Goal: Task Accomplishment & Management: Use online tool/utility

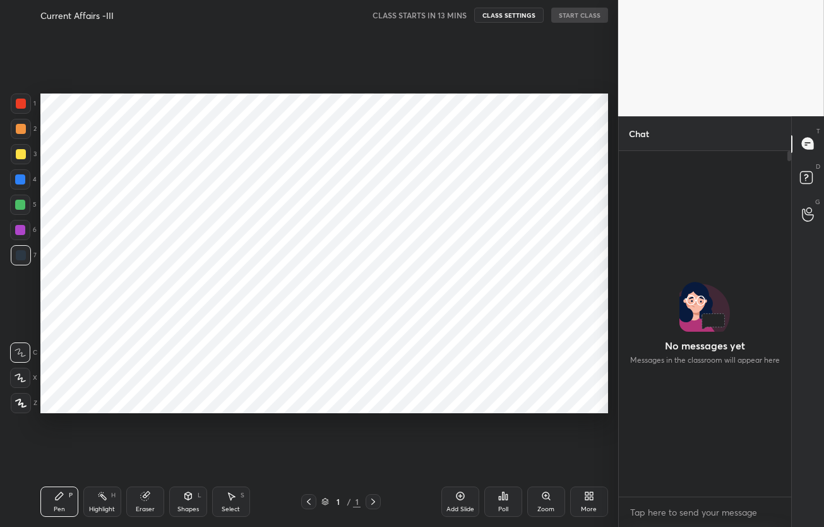
scroll to position [62689, 62566]
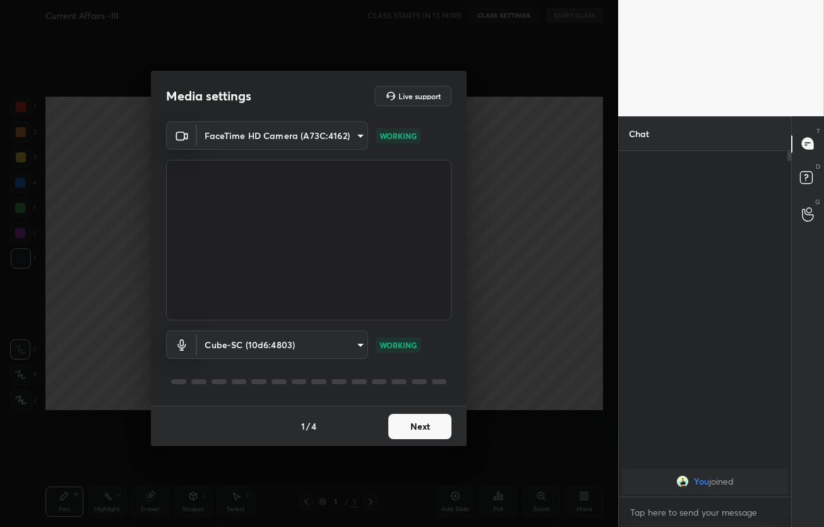
click at [422, 433] on button "Next" at bounding box center [419, 426] width 63 height 25
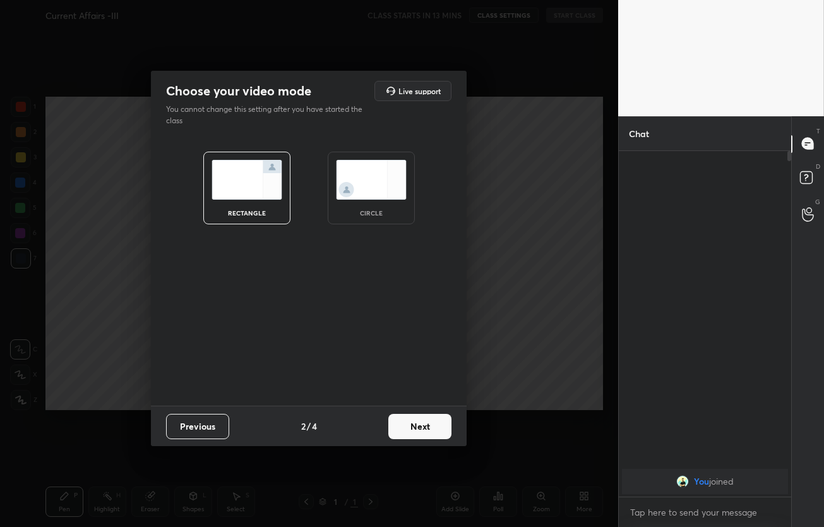
click at [422, 433] on button "Next" at bounding box center [419, 426] width 63 height 25
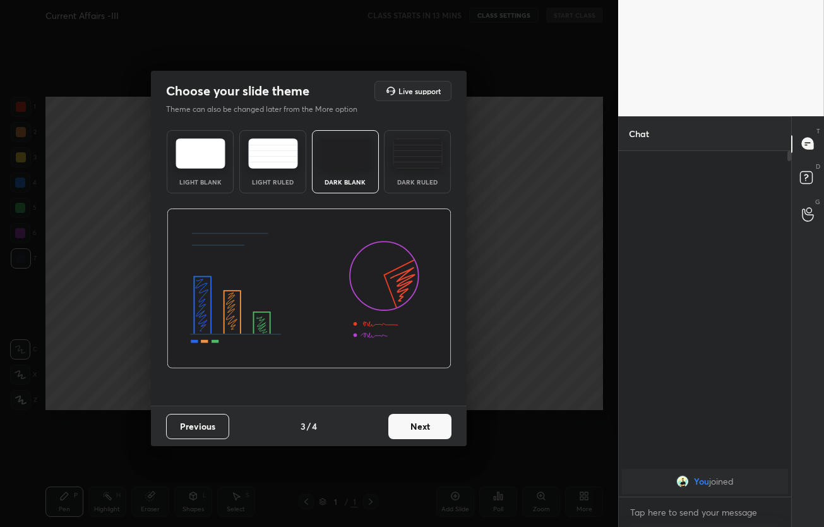
click at [429, 432] on button "Next" at bounding box center [419, 426] width 63 height 25
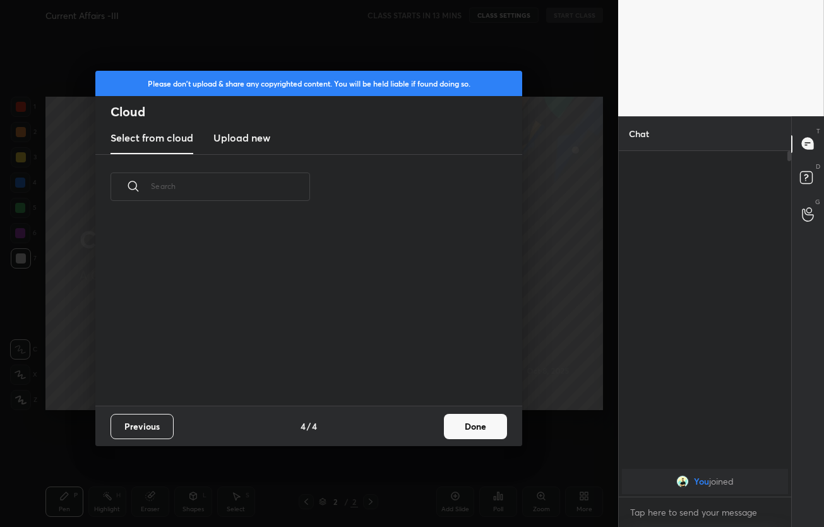
scroll to position [186, 405]
click at [161, 421] on button "Previous" at bounding box center [141, 426] width 63 height 25
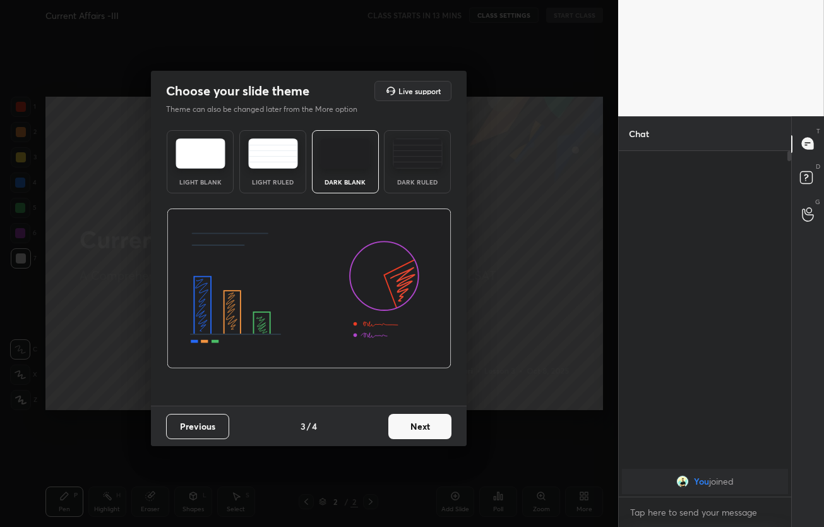
click at [176, 174] on div "Light Blank" at bounding box center [200, 161] width 67 height 63
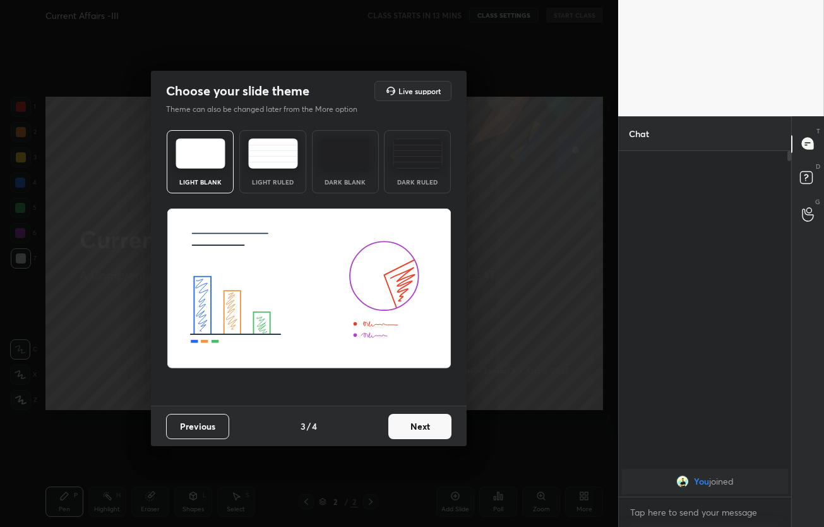
click at [427, 436] on button "Next" at bounding box center [419, 426] width 63 height 25
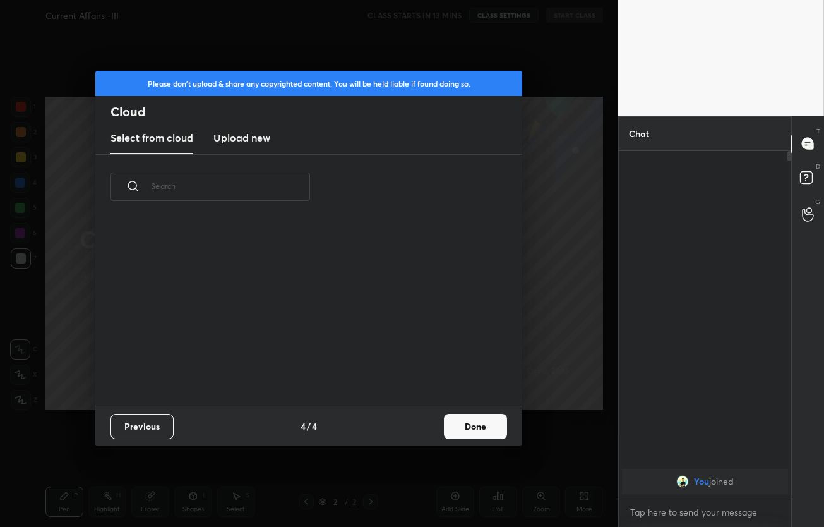
click at [455, 431] on button "Done" at bounding box center [475, 426] width 63 height 25
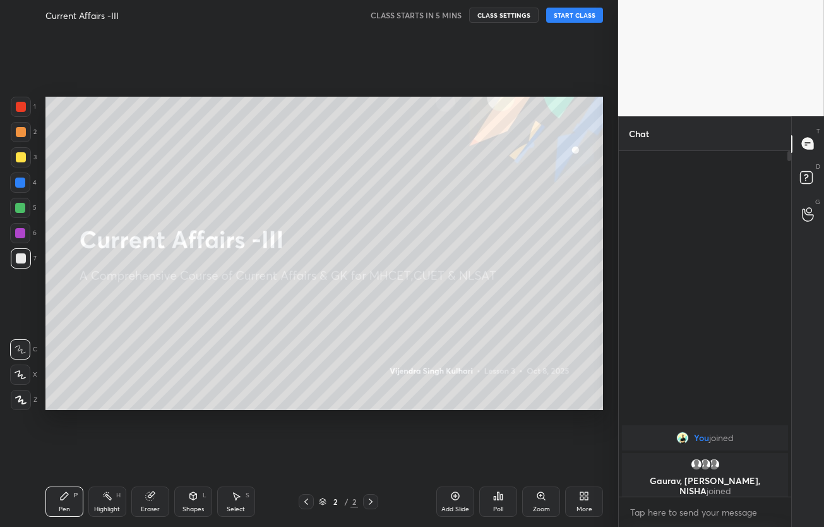
click at [528, 111] on div "Current Affairs -III CLASS STARTS IN 5 MINS CLASS SETTINGS START CLASS Setting …" at bounding box center [324, 263] width 568 height 527
click at [574, 15] on button "START CLASS" at bounding box center [574, 15] width 57 height 15
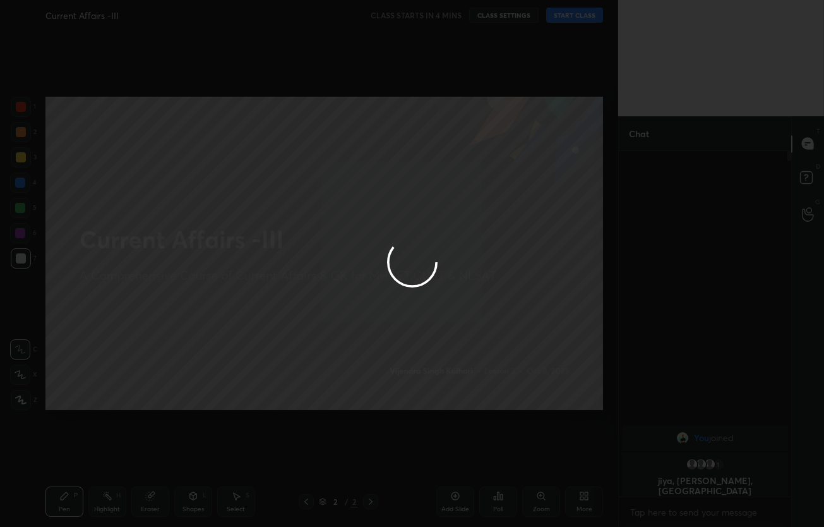
type textarea "x"
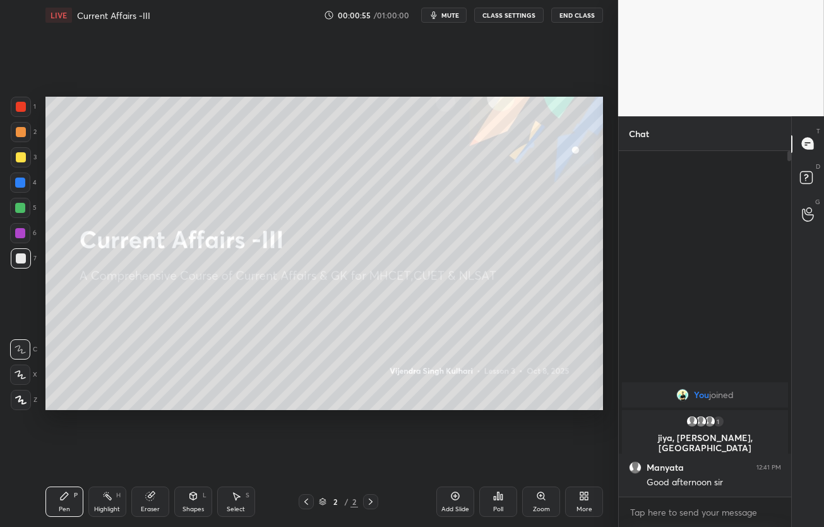
click at [580, 506] on div "More" at bounding box center [584, 509] width 16 height 6
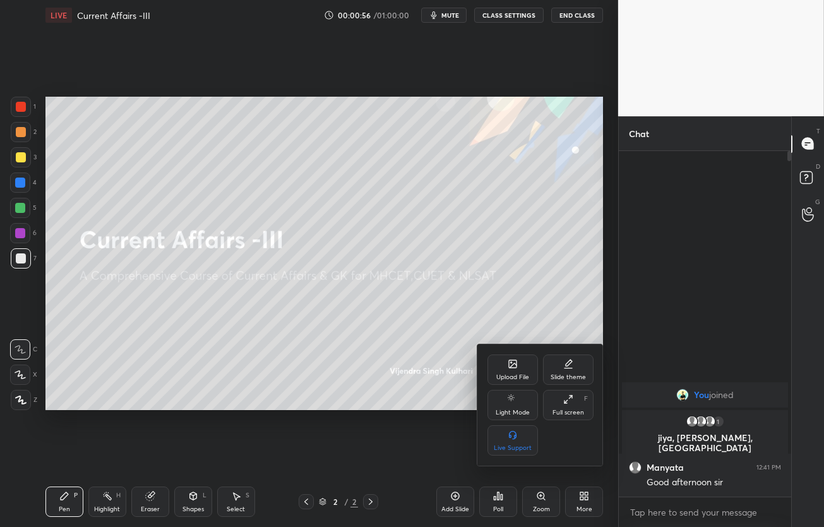
click at [518, 379] on div "Upload File" at bounding box center [512, 377] width 33 height 6
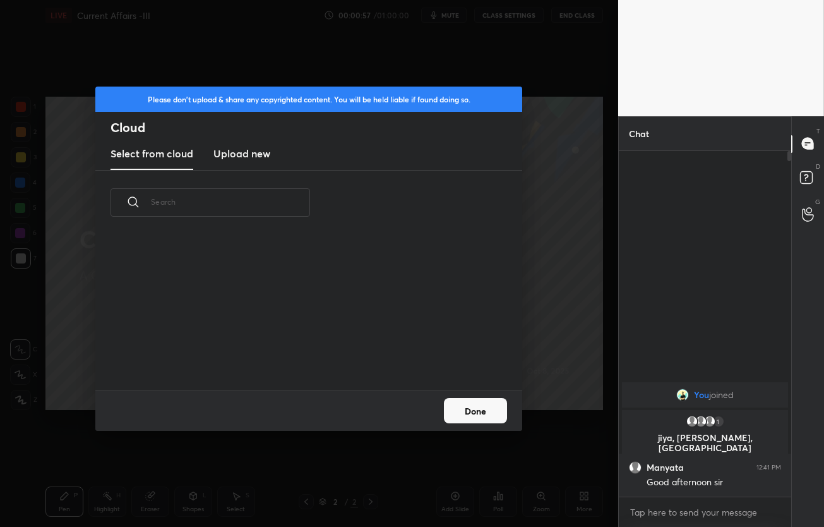
scroll to position [155, 405]
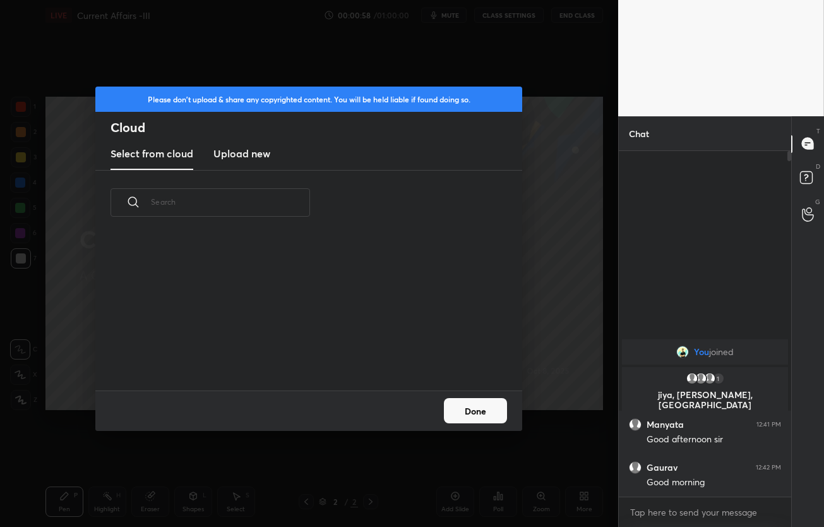
click at [257, 160] on h3 "Upload new" at bounding box center [241, 153] width 57 height 15
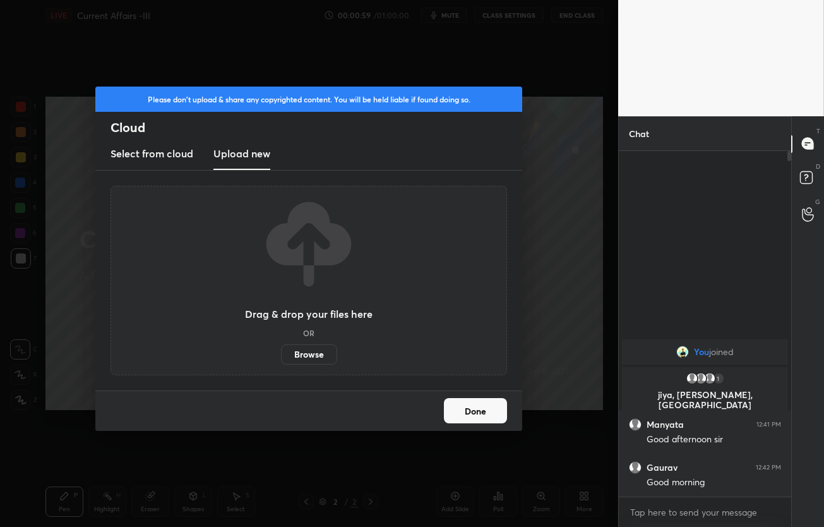
click at [316, 353] on label "Browse" at bounding box center [309, 354] width 56 height 20
click at [281, 353] on input "Browse" at bounding box center [281, 354] width 0 height 20
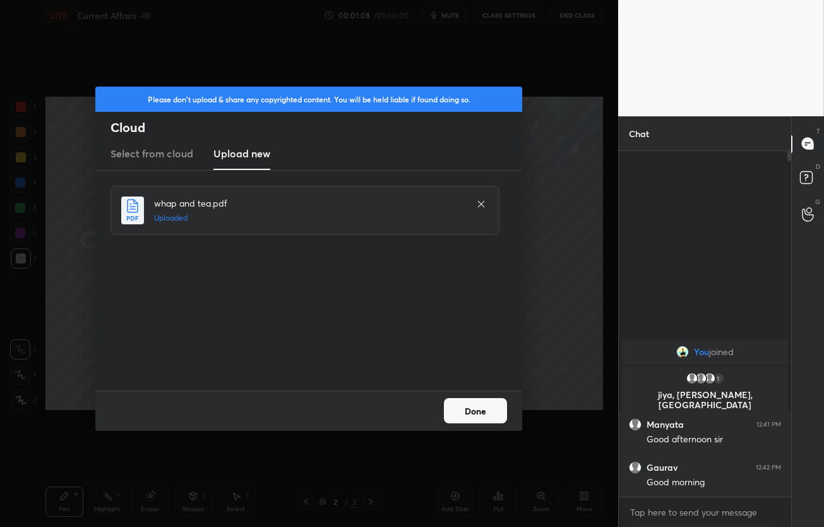
click at [485, 414] on button "Done" at bounding box center [475, 410] width 63 height 25
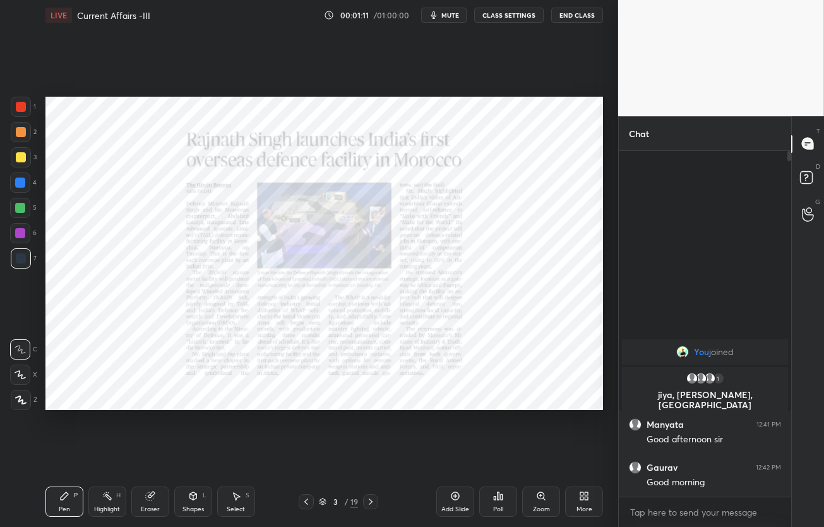
click at [319, 503] on icon at bounding box center [323, 501] width 8 height 8
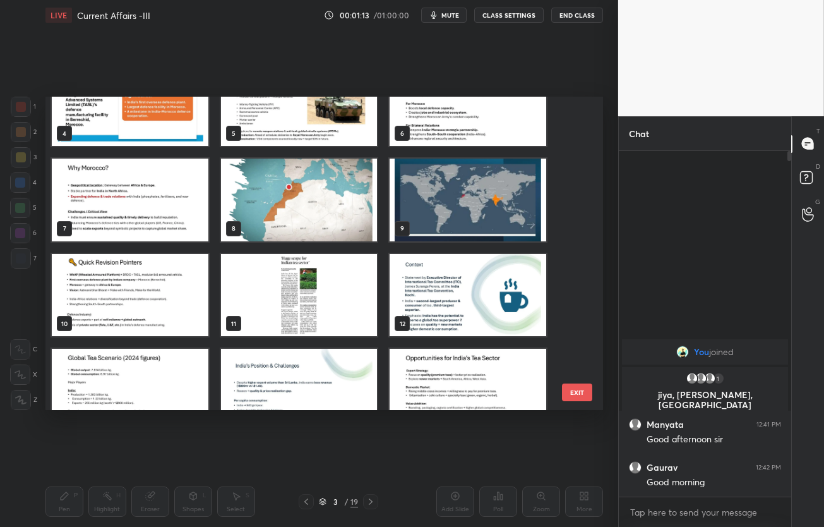
scroll to position [136, 0]
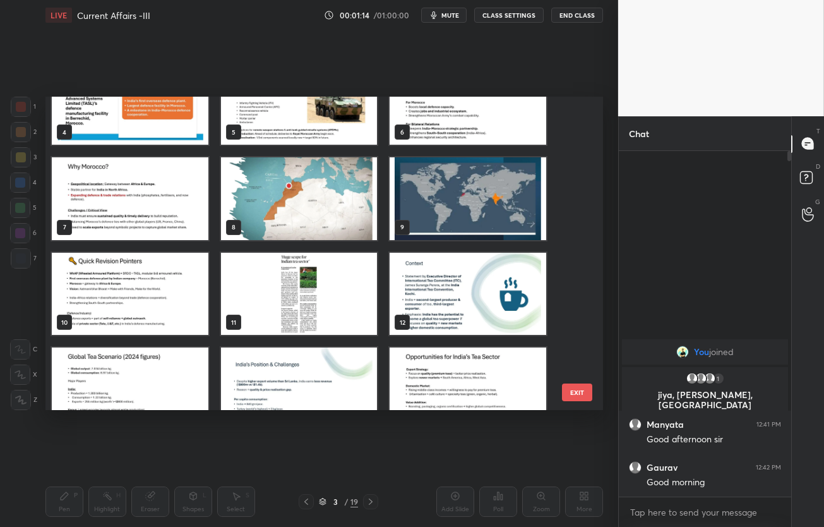
click at [316, 303] on img "grid" at bounding box center [298, 293] width 157 height 83
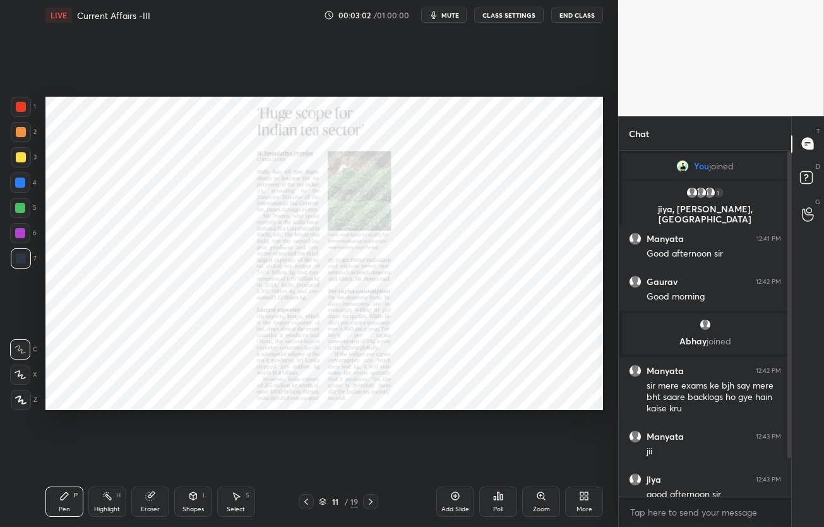
scroll to position [66, 0]
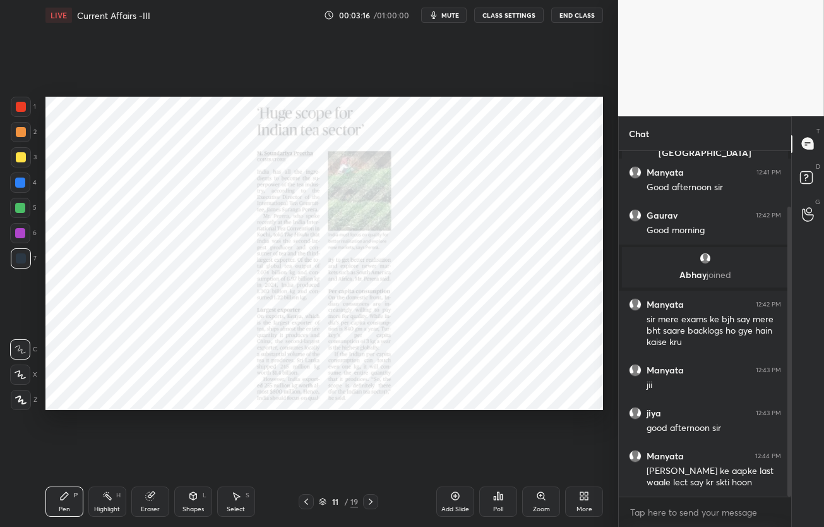
click at [467, 15] on button "mute" at bounding box center [443, 15] width 45 height 15
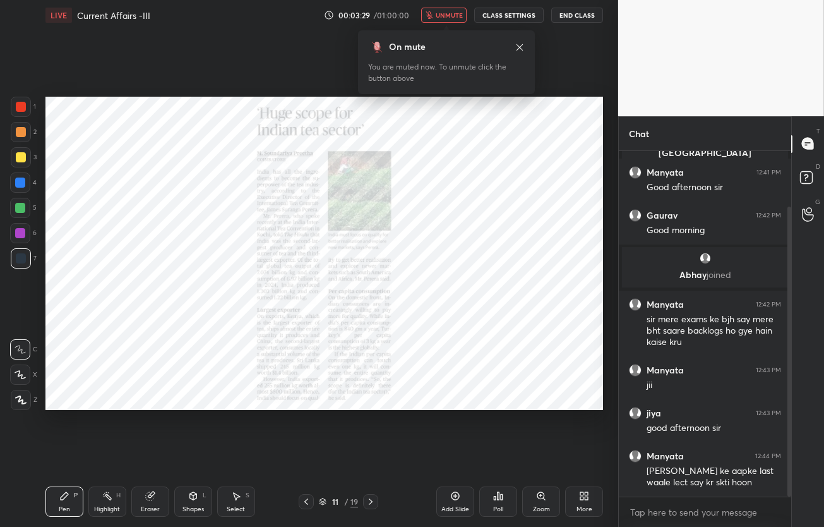
click at [445, 21] on button "unmute" at bounding box center [443, 15] width 45 height 15
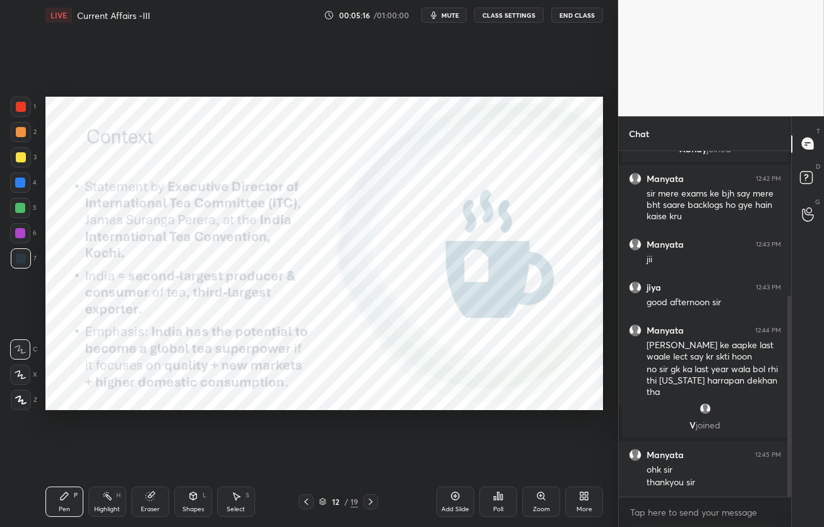
scroll to position [249, 0]
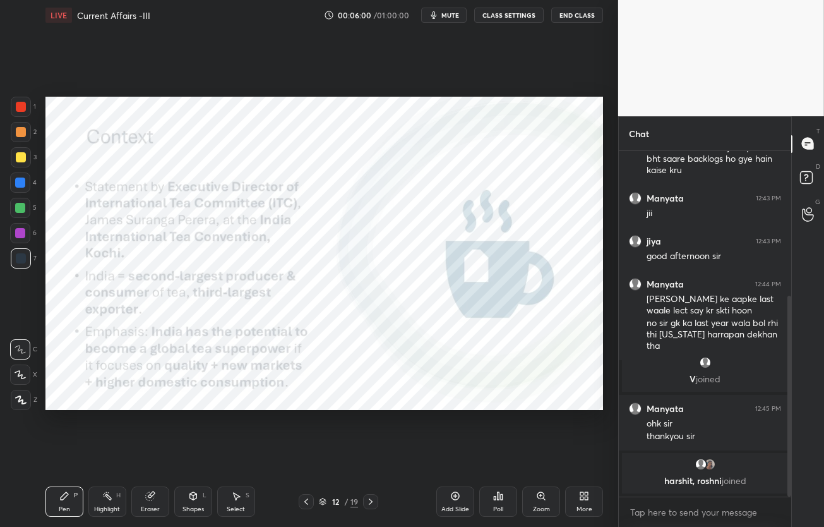
click at [462, 18] on button "mute" at bounding box center [443, 15] width 45 height 15
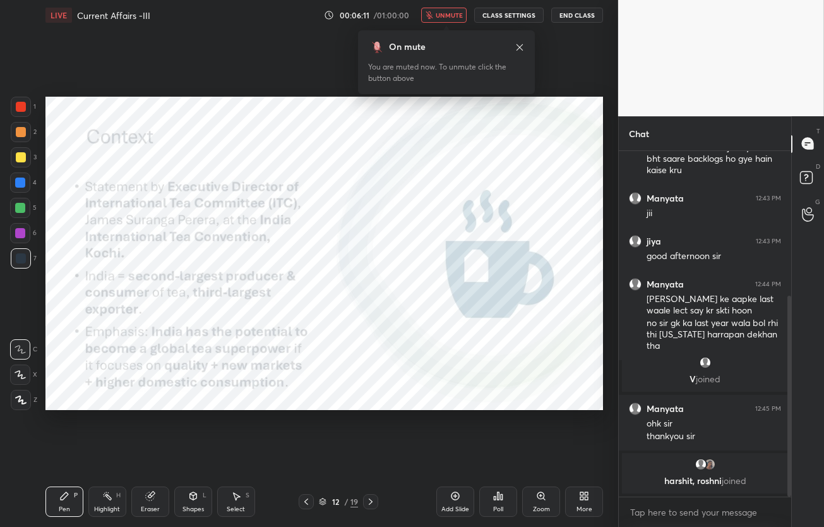
click at [462, 18] on span "unmute" at bounding box center [449, 15] width 27 height 9
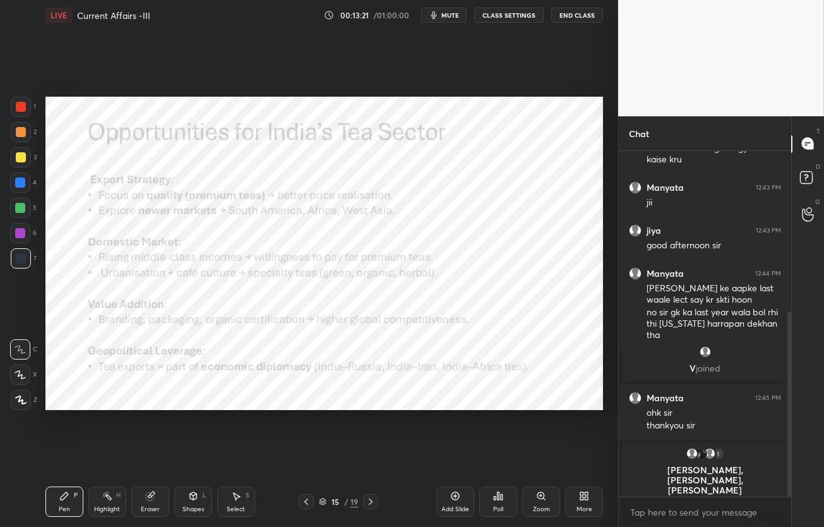
scroll to position [300, 0]
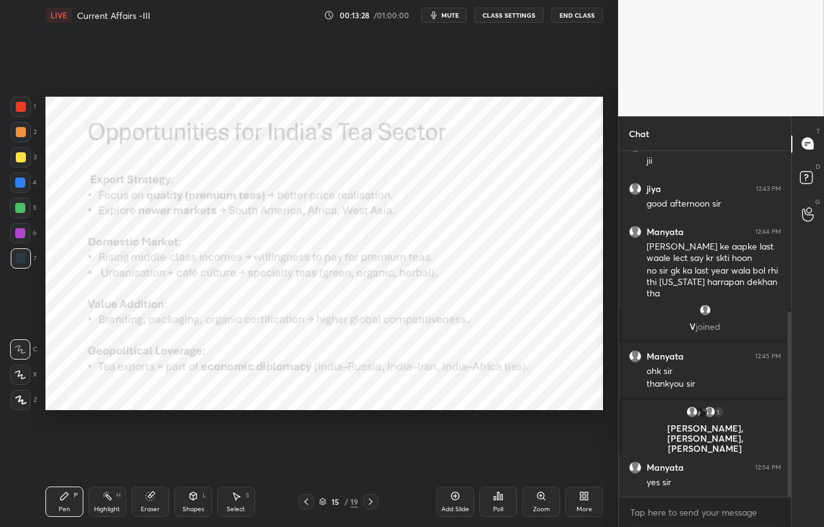
drag, startPoint x: 21, startPoint y: 369, endPoint x: 13, endPoint y: 369, distance: 8.2
click at [18, 367] on div at bounding box center [20, 374] width 20 height 20
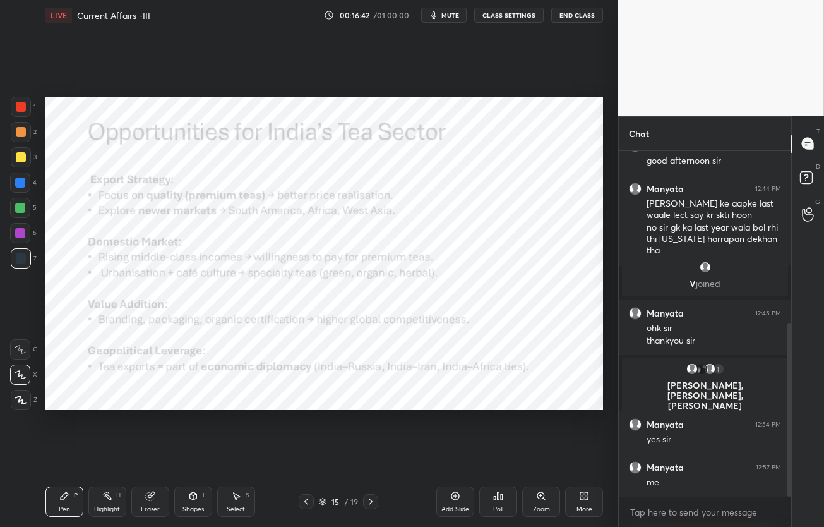
scroll to position [386, 0]
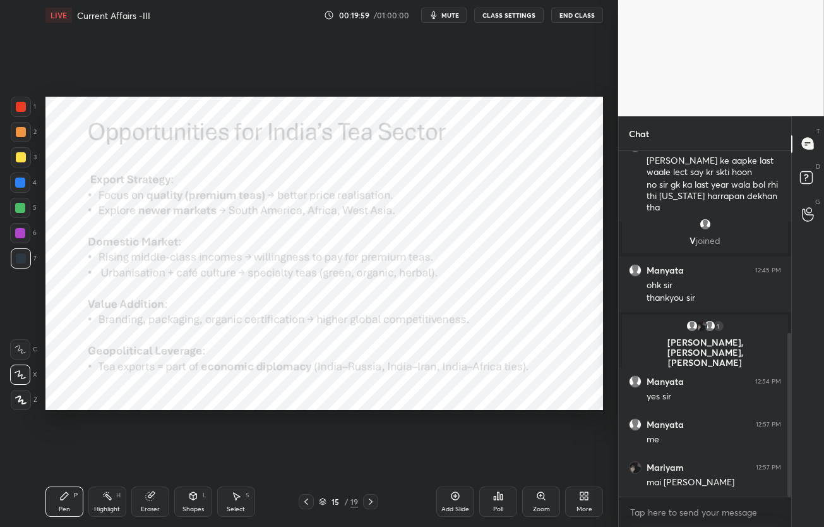
click at [104, 452] on div "Setting up your live class Poll for secs No correct answer Start poll" at bounding box center [324, 253] width 568 height 446
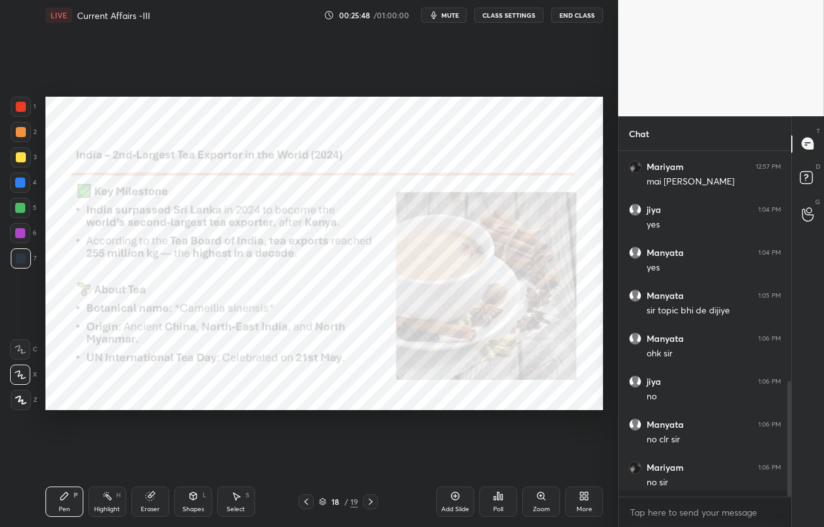
scroll to position [686, 0]
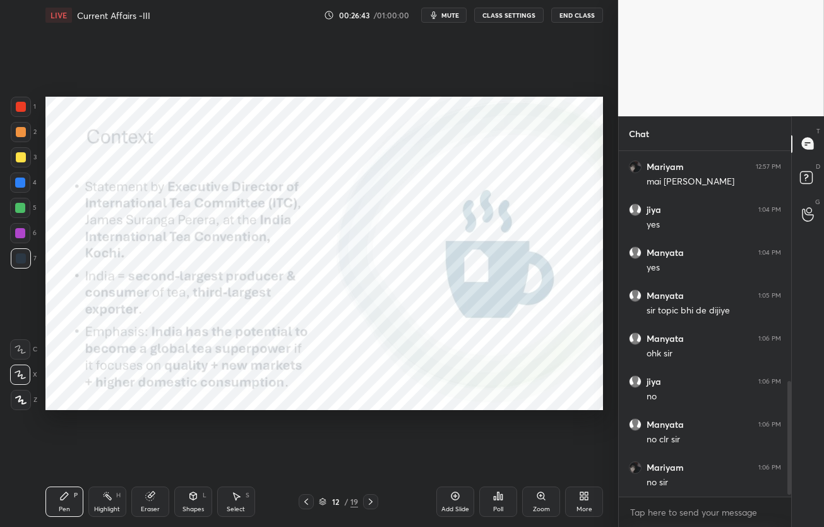
click at [157, 500] on div "Eraser" at bounding box center [150, 501] width 38 height 30
click at [4, 389] on div "1 2 3 4 5 6 7 C X Z C X Z E E Erase all H H" at bounding box center [20, 254] width 40 height 314
click at [18, 396] on span "Erase all" at bounding box center [20, 399] width 19 height 9
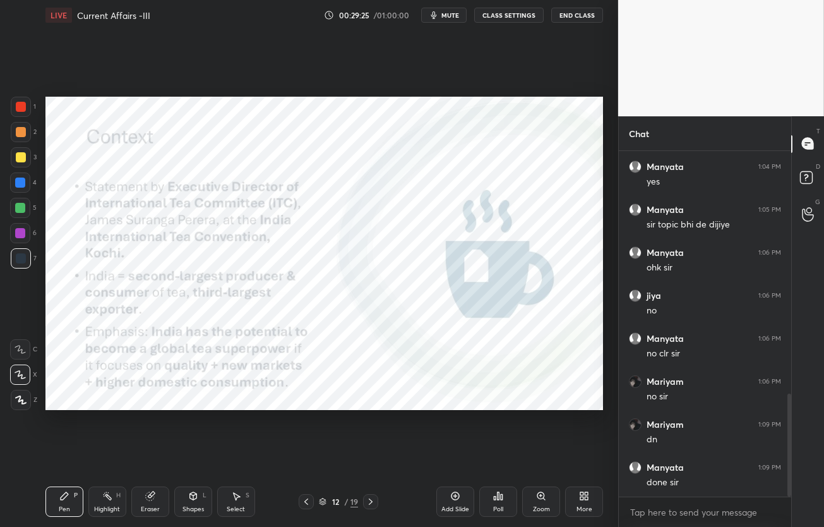
scroll to position [815, 0]
click at [377, 504] on div at bounding box center [370, 501] width 15 height 15
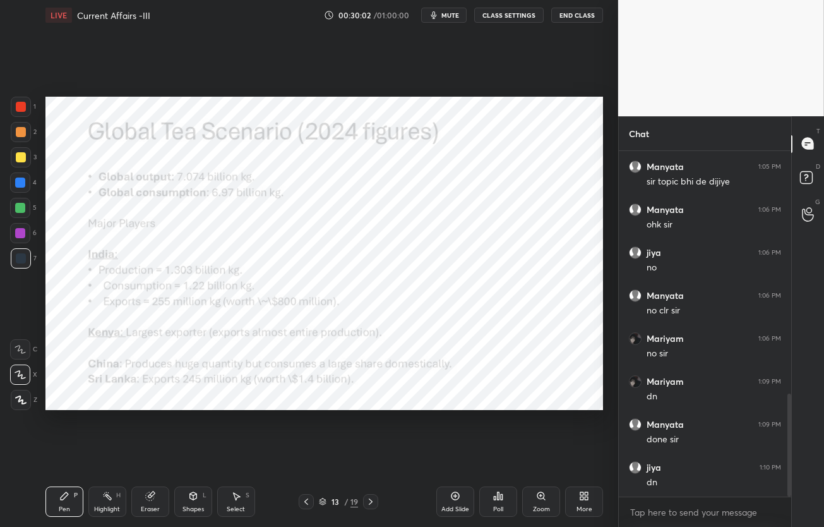
click at [162, 497] on div "Eraser" at bounding box center [150, 501] width 38 height 30
click at [25, 396] on span "Erase all" at bounding box center [20, 399] width 19 height 9
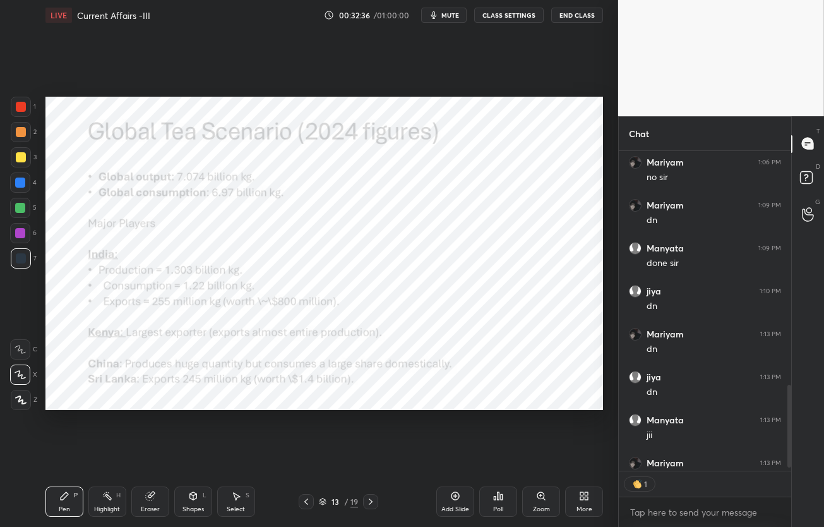
scroll to position [4, 4]
click at [371, 505] on icon at bounding box center [371, 501] width 10 height 10
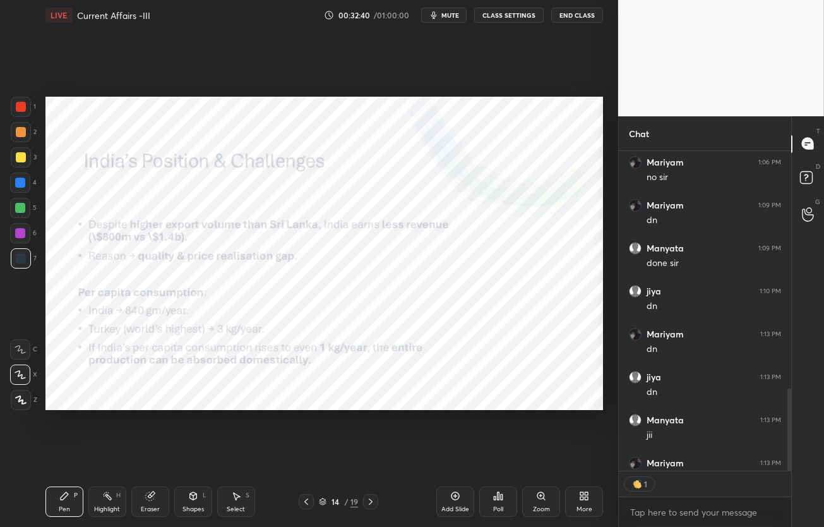
drag, startPoint x: 157, startPoint y: 498, endPoint x: 138, endPoint y: 484, distance: 23.5
click at [157, 498] on div "Eraser" at bounding box center [150, 501] width 38 height 30
click at [24, 405] on div "Erase all" at bounding box center [20, 400] width 20 height 20
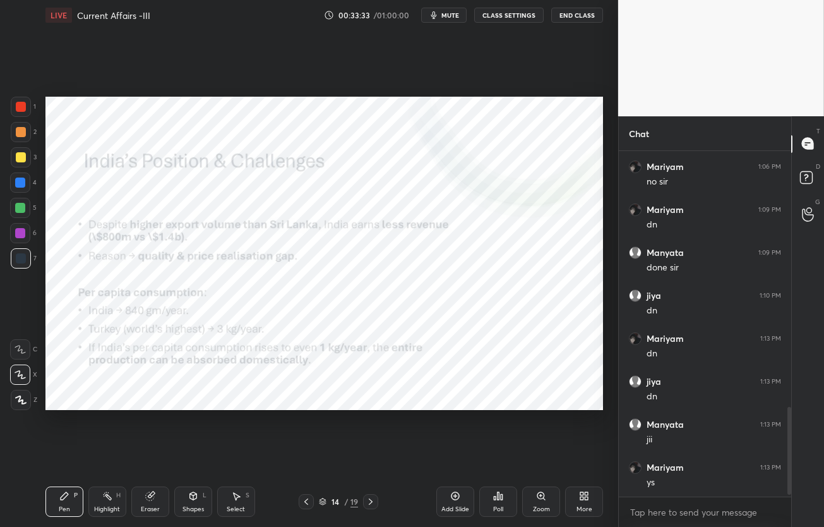
scroll to position [1030, 0]
click at [374, 504] on icon at bounding box center [371, 501] width 10 height 10
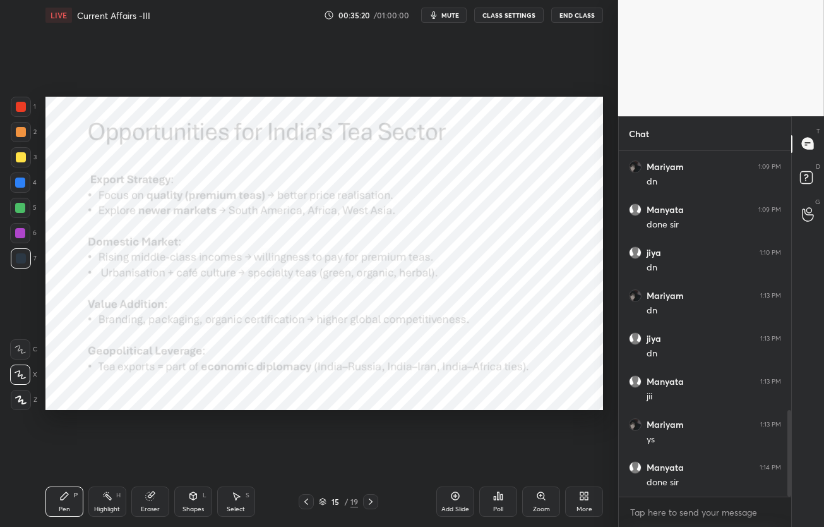
drag, startPoint x: 159, startPoint y: 494, endPoint x: 124, endPoint y: 486, distance: 35.7
click at [158, 494] on div "Eraser" at bounding box center [150, 501] width 38 height 30
click at [21, 400] on span "Erase all" at bounding box center [20, 399] width 19 height 9
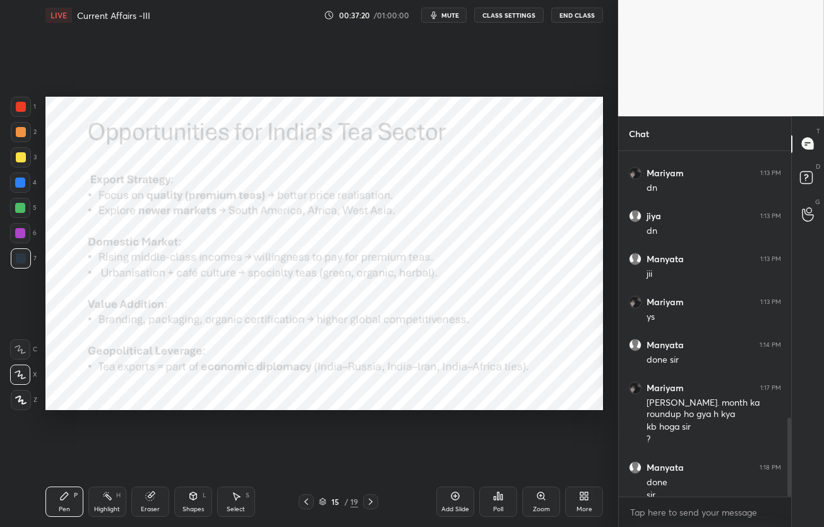
scroll to position [1165, 0]
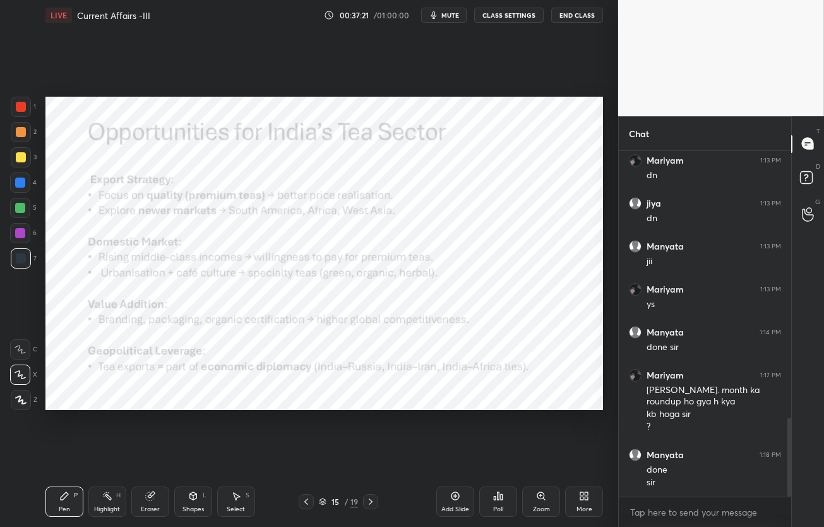
click at [372, 504] on icon at bounding box center [371, 501] width 10 height 10
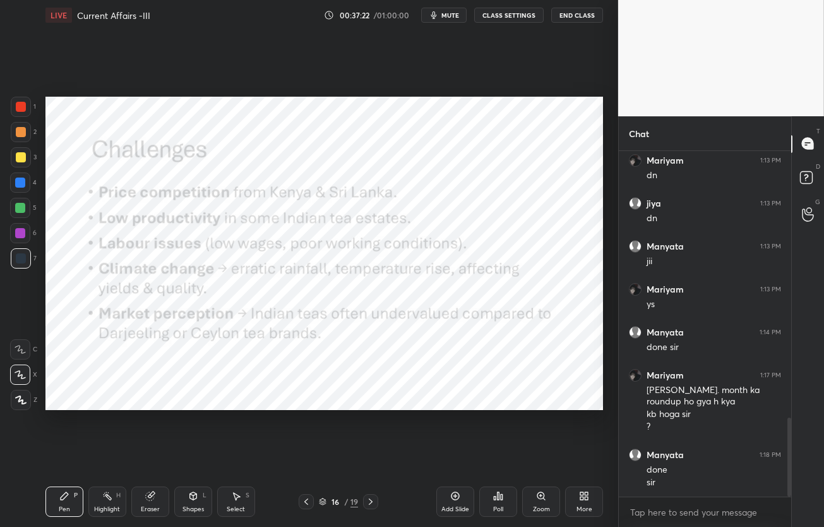
click at [155, 502] on div "Eraser" at bounding box center [150, 501] width 38 height 30
click at [15, 398] on span "Erase all" at bounding box center [20, 399] width 19 height 9
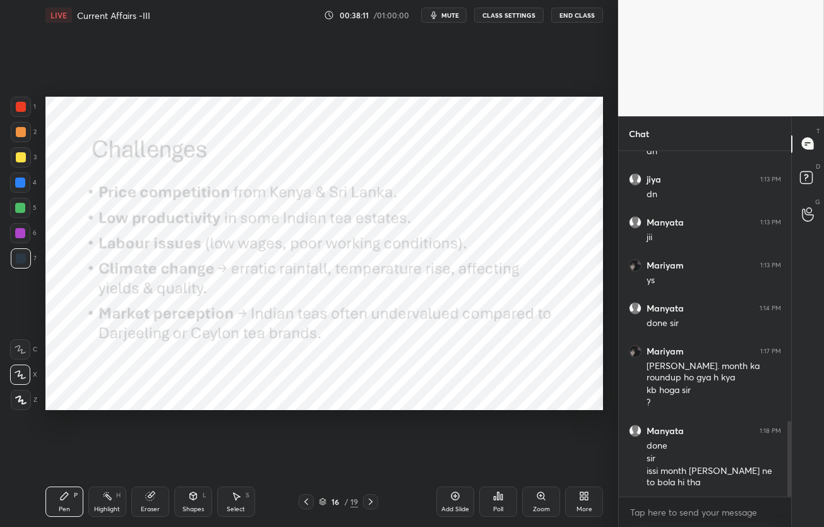
scroll to position [1232, 0]
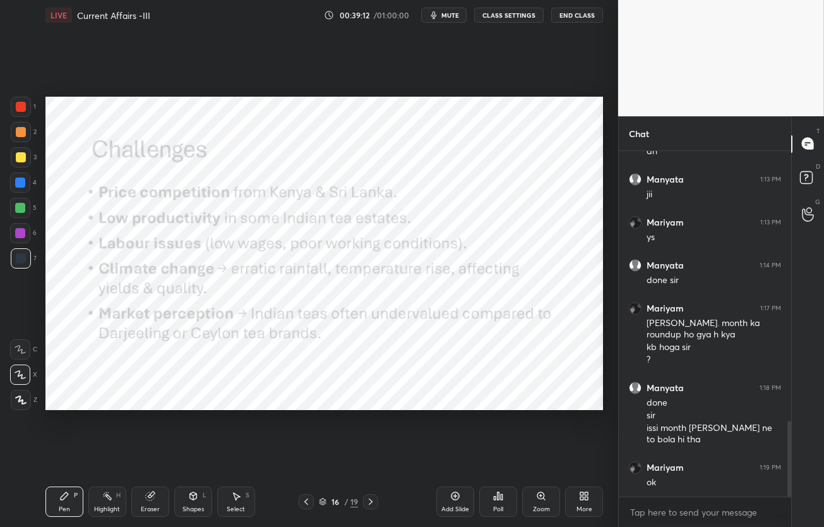
click at [312, 338] on div "LIVE Current Affairs -III 00:39:12 / 01:00:00 mute CLASS SETTINGS End Class Set…" at bounding box center [324, 263] width 568 height 527
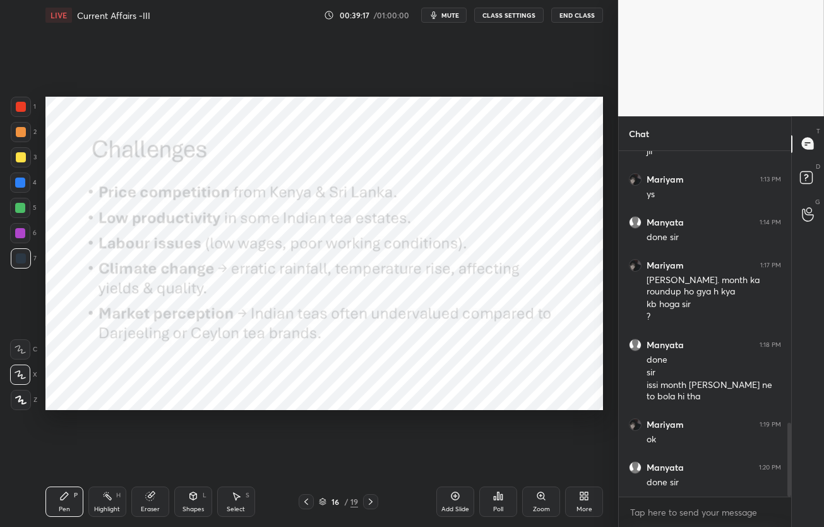
click at [371, 501] on icon at bounding box center [371, 501] width 10 height 10
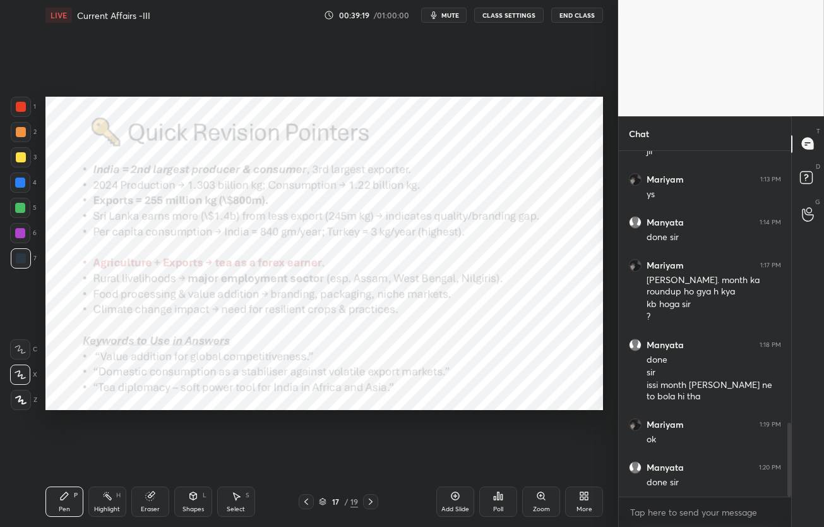
click at [148, 497] on icon at bounding box center [149, 496] width 8 height 8
click at [23, 405] on div "Erase all" at bounding box center [20, 400] width 20 height 20
click at [19, 110] on div at bounding box center [21, 107] width 10 height 10
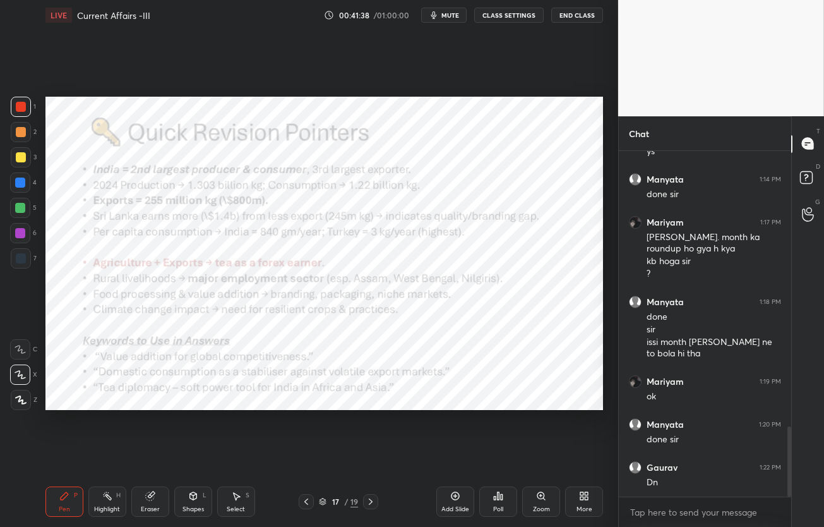
scroll to position [1361, 0]
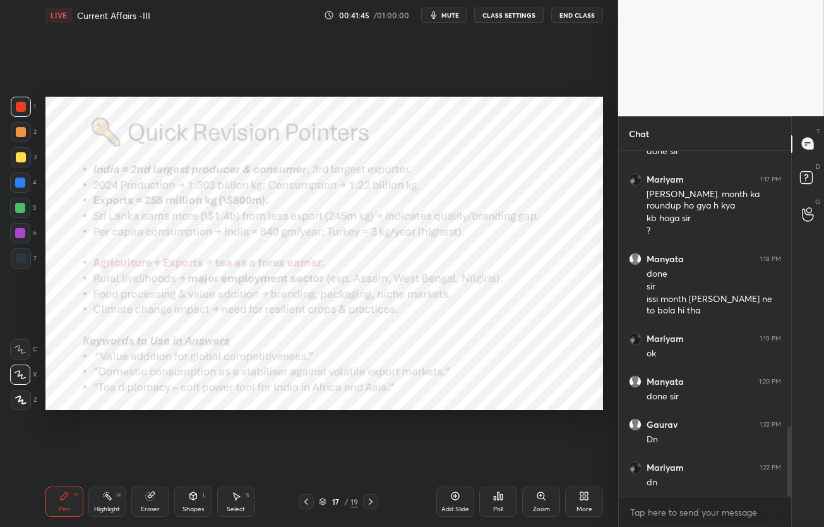
click at [374, 499] on icon at bounding box center [371, 501] width 10 height 10
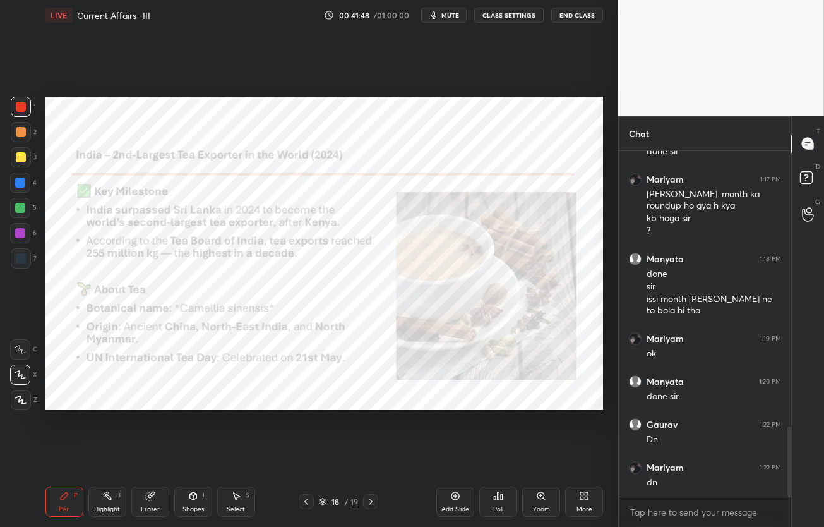
click at [162, 503] on div "Eraser" at bounding box center [150, 501] width 38 height 30
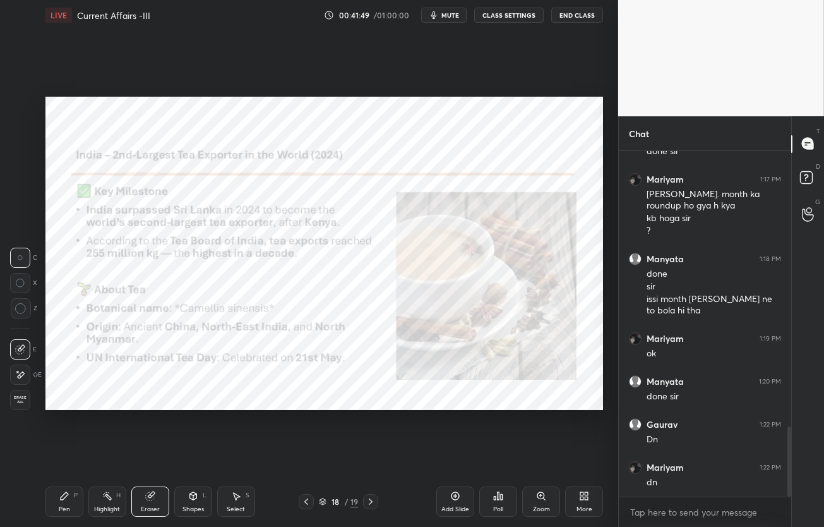
click at [22, 400] on span "Erase all" at bounding box center [20, 399] width 19 height 9
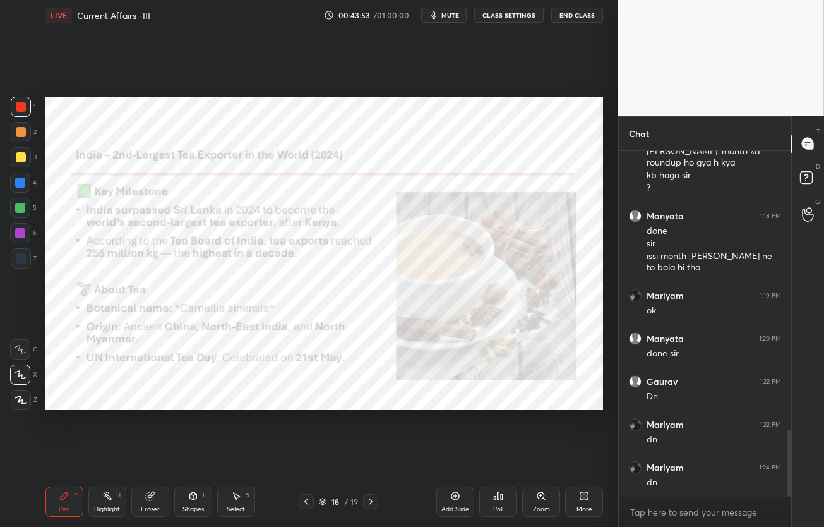
scroll to position [1446, 0]
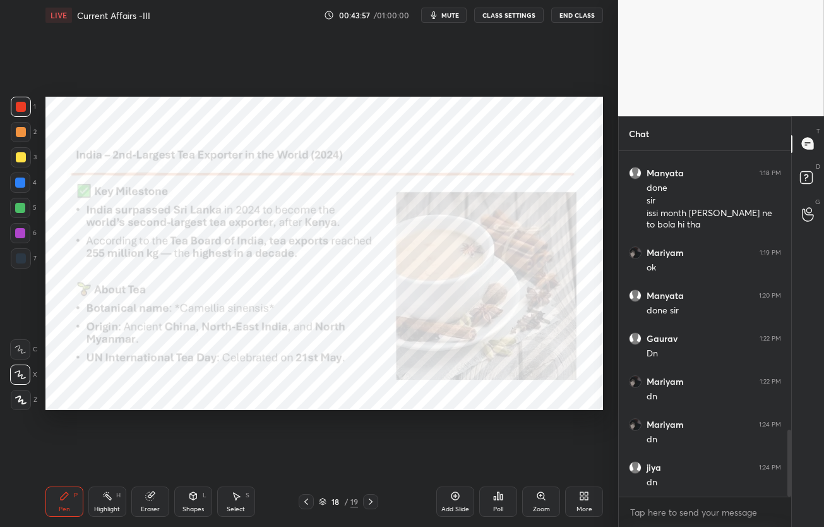
click at [367, 500] on icon at bounding box center [371, 501] width 10 height 10
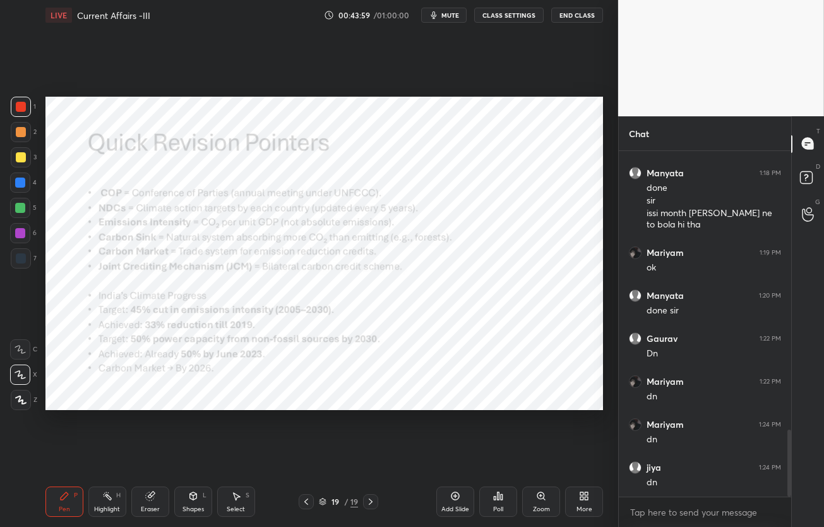
click at [311, 499] on icon at bounding box center [306, 501] width 10 height 10
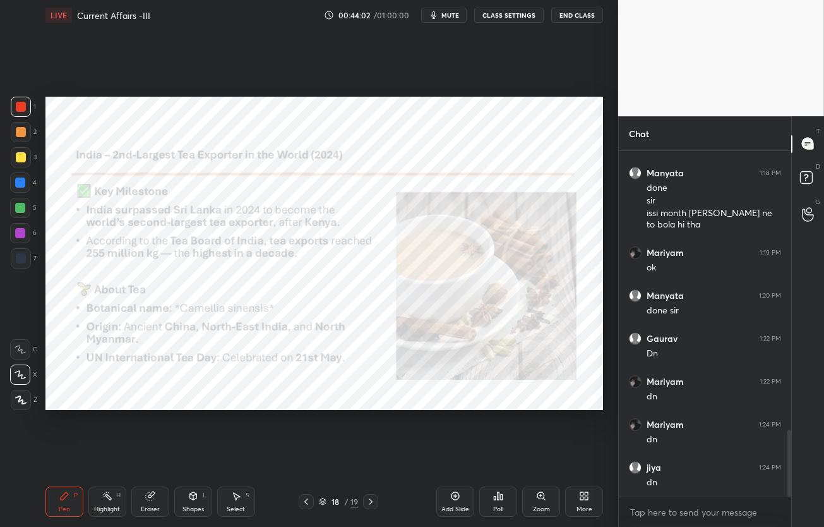
click at [576, 511] on div "More" at bounding box center [584, 501] width 38 height 30
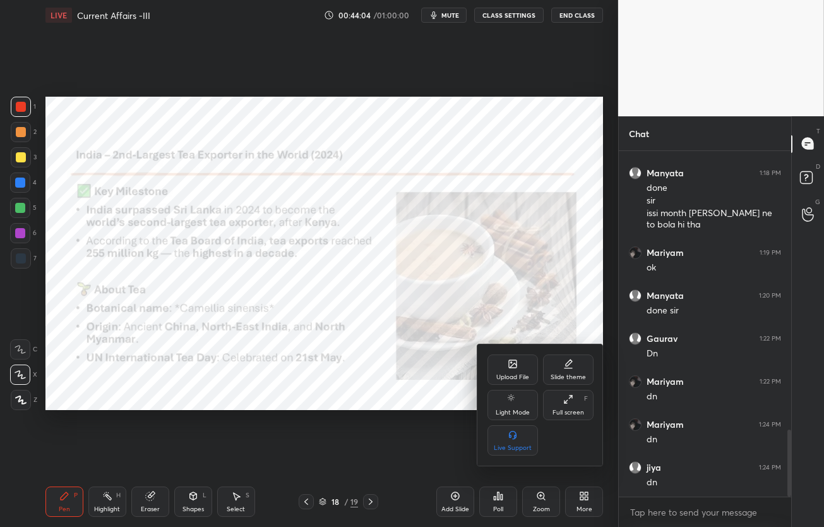
click at [513, 366] on icon at bounding box center [513, 364] width 8 height 8
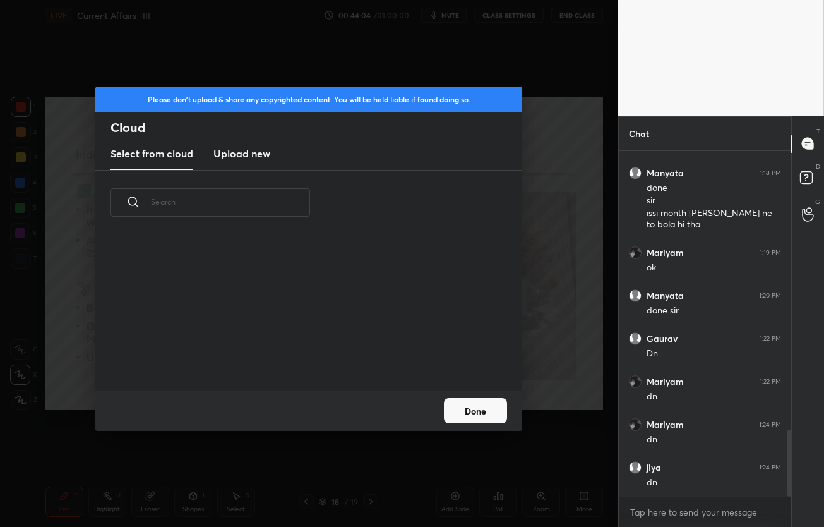
scroll to position [155, 405]
click at [239, 162] on new "Upload new" at bounding box center [241, 154] width 57 height 32
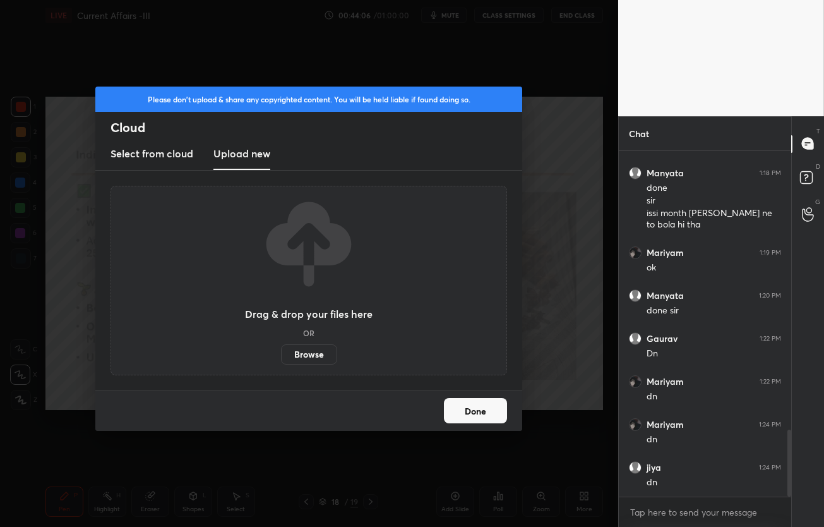
click at [319, 358] on label "Browse" at bounding box center [309, 354] width 56 height 20
click at [281, 358] on input "Browse" at bounding box center [281, 354] width 0 height 20
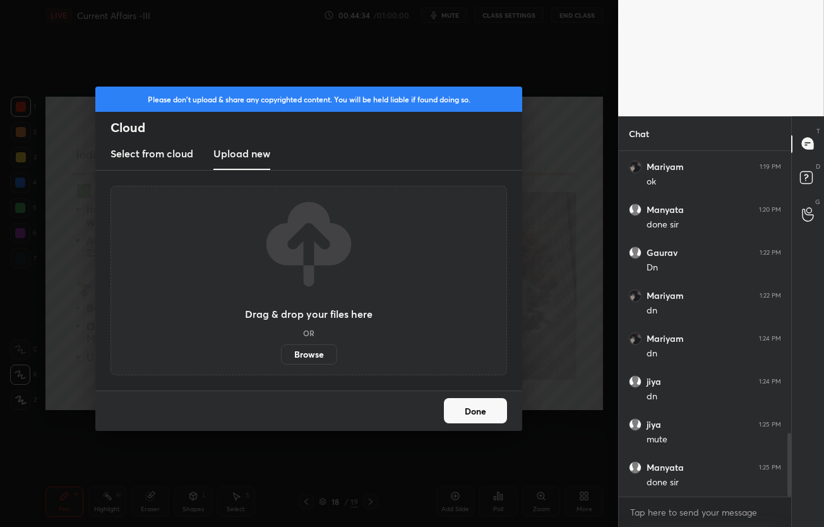
scroll to position [1578, 0]
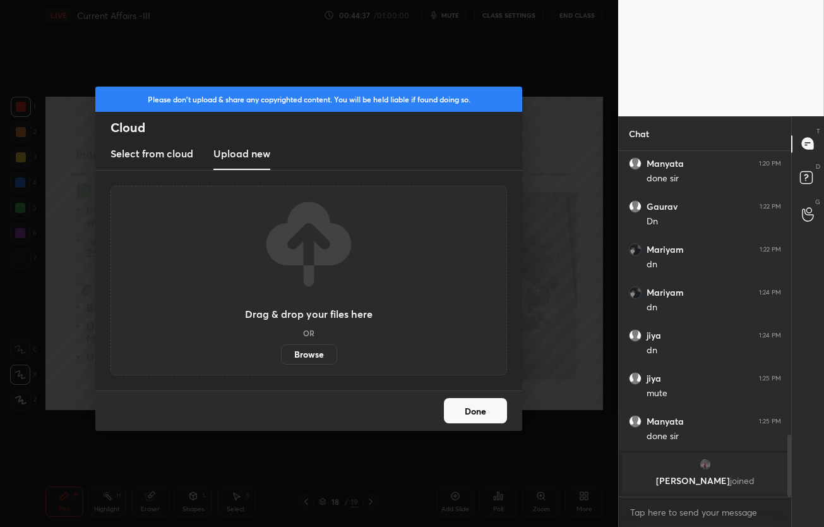
click at [316, 349] on label "Browse" at bounding box center [309, 354] width 56 height 20
click at [281, 349] on input "Browse" at bounding box center [281, 354] width 0 height 20
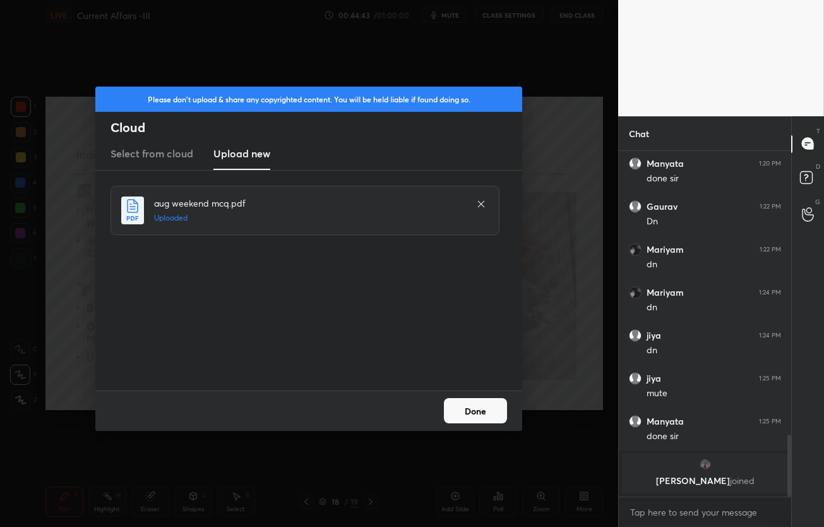
click at [494, 404] on button "Done" at bounding box center [475, 410] width 63 height 25
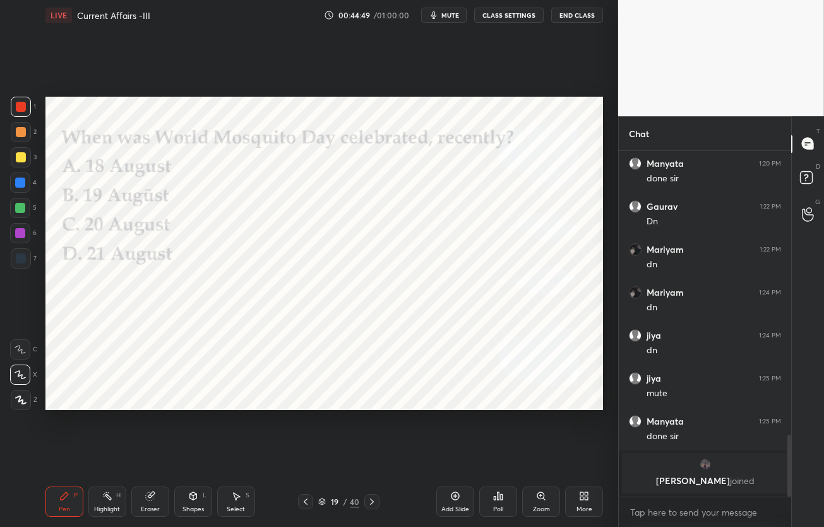
click at [497, 502] on div "Poll" at bounding box center [498, 501] width 38 height 30
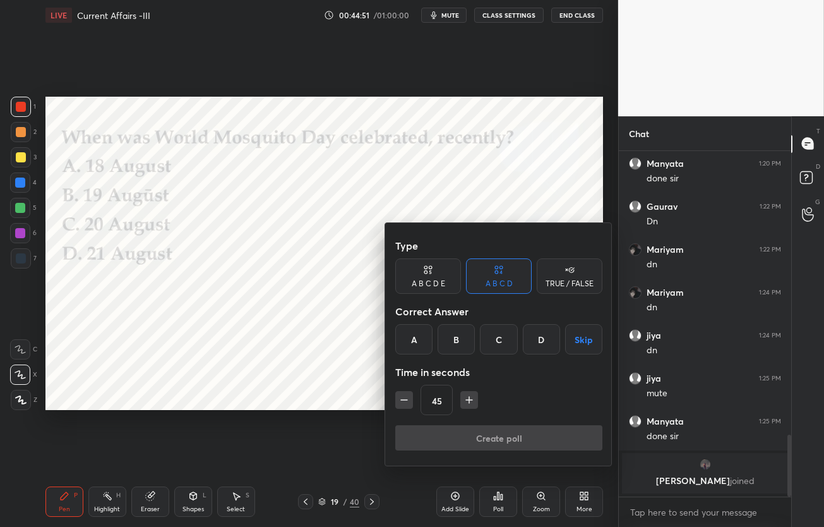
click at [487, 344] on div "C" at bounding box center [498, 339] width 37 height 30
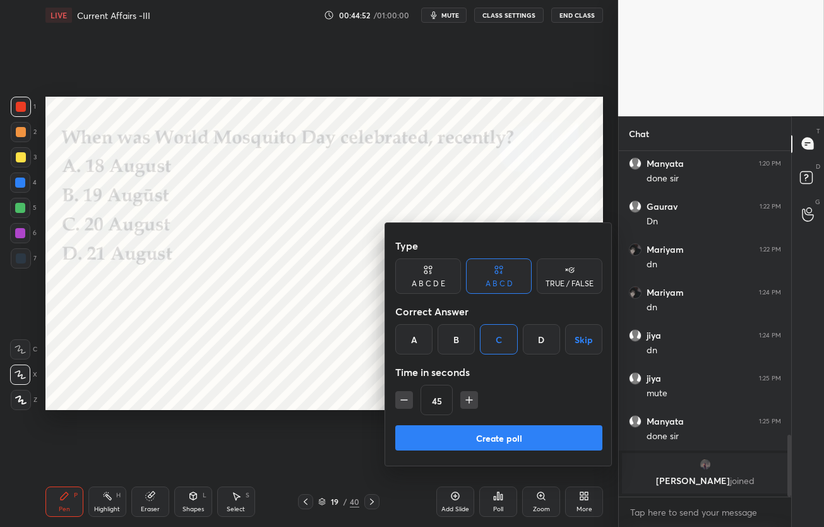
click at [503, 432] on button "Create poll" at bounding box center [498, 437] width 207 height 25
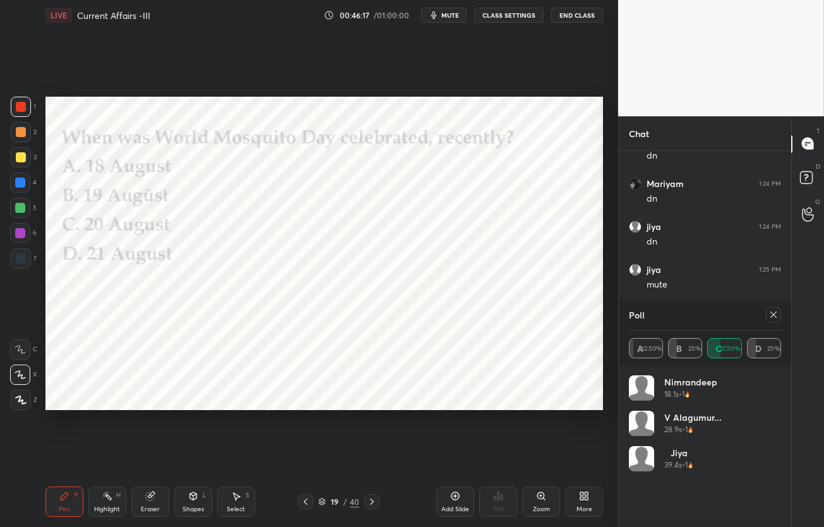
scroll to position [4, 4]
click at [776, 319] on icon at bounding box center [773, 314] width 10 height 10
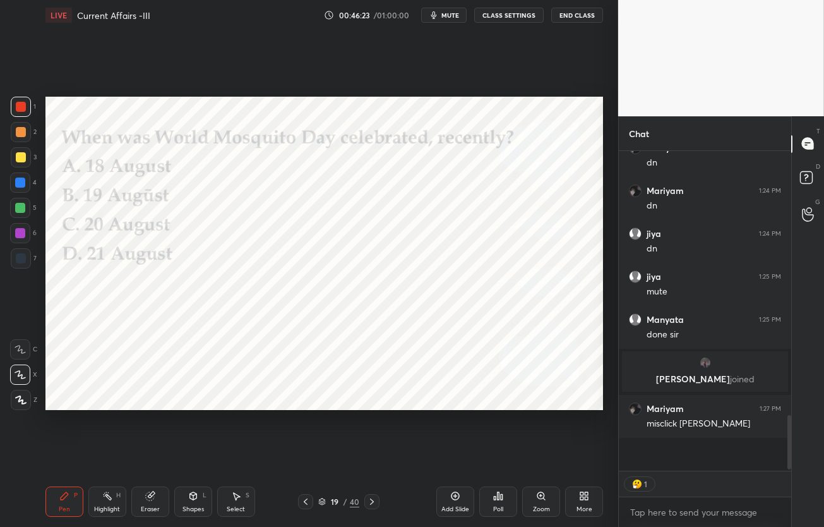
scroll to position [372, 169]
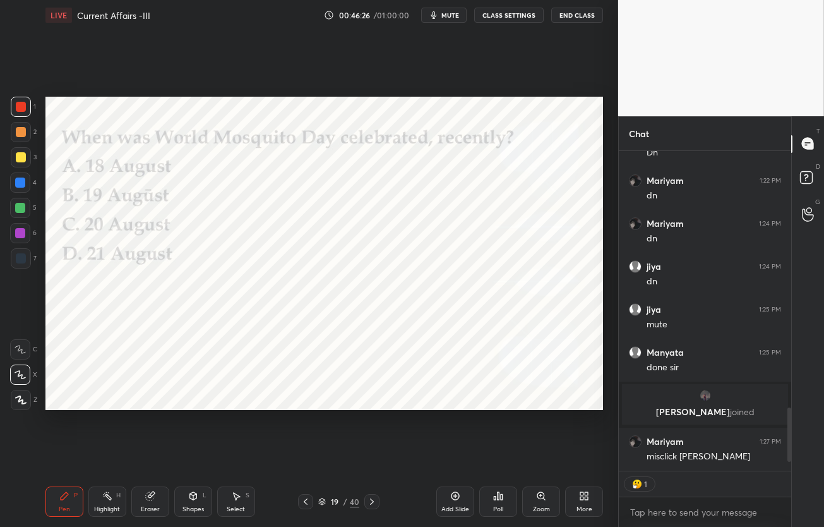
click at [373, 498] on icon at bounding box center [372, 501] width 10 height 10
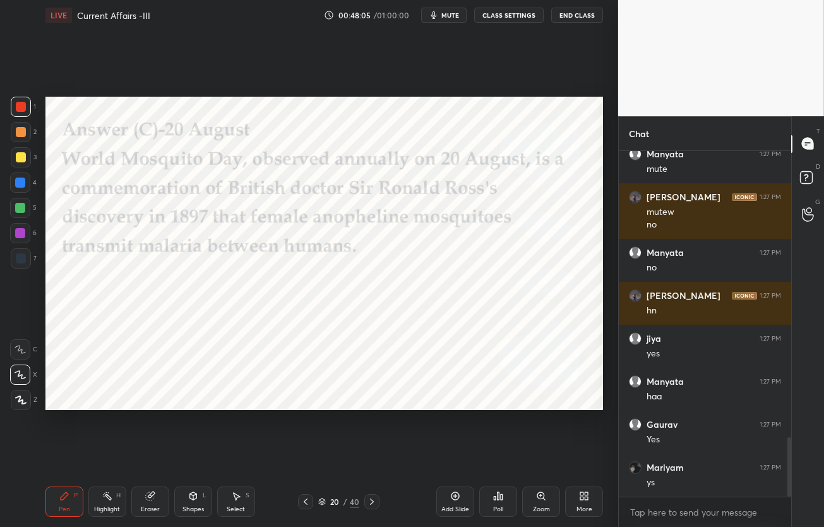
scroll to position [1672, 0]
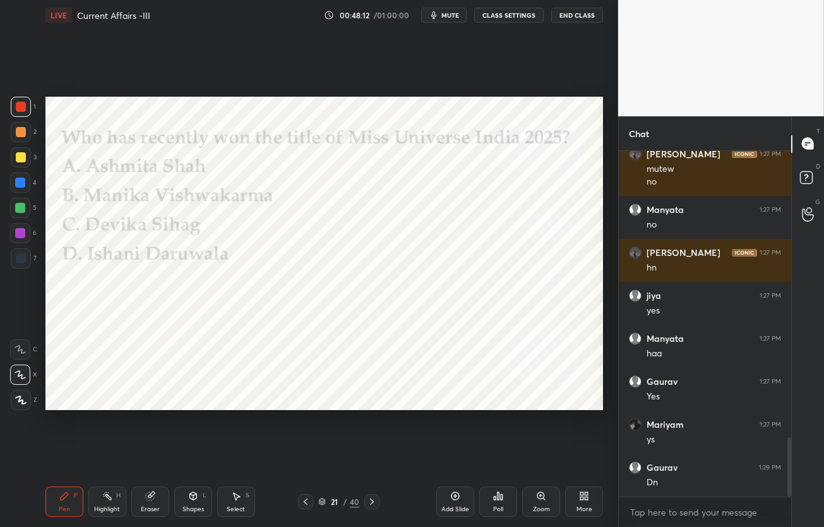
click at [496, 495] on icon at bounding box center [498, 496] width 10 height 10
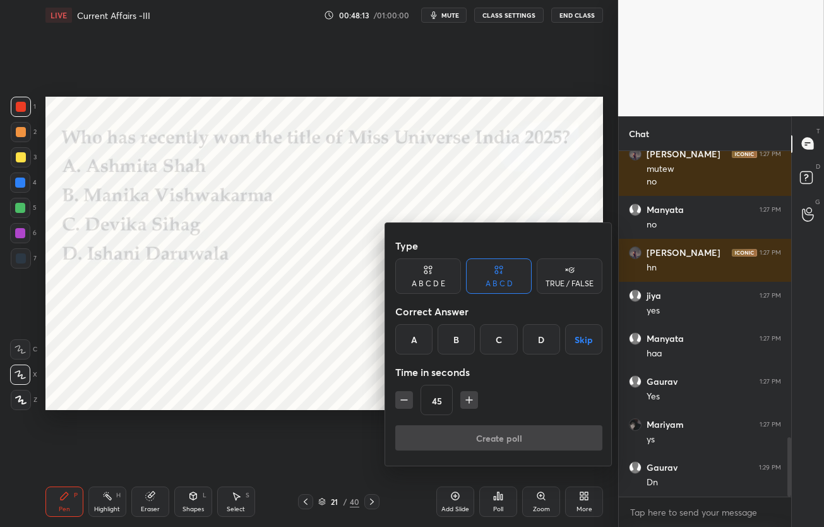
click at [464, 330] on div "B" at bounding box center [456, 339] width 37 height 30
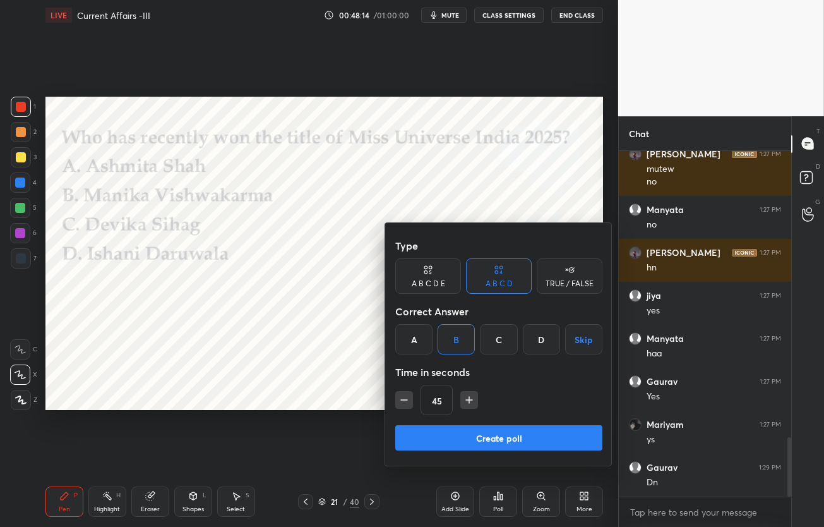
click at [455, 432] on button "Create poll" at bounding box center [498, 437] width 207 height 25
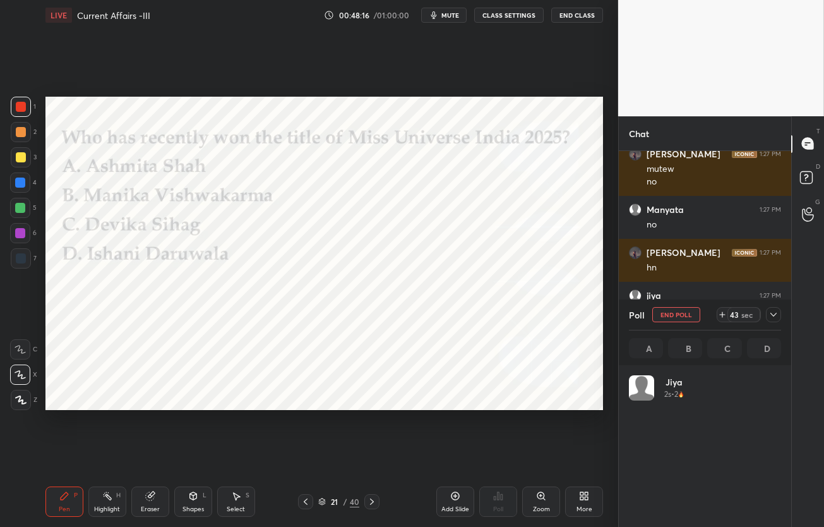
scroll to position [148, 148]
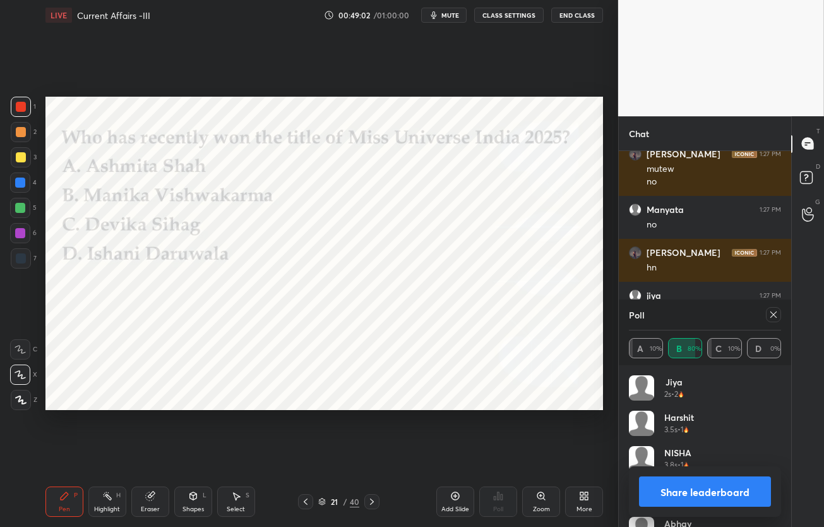
click at [773, 314] on icon at bounding box center [773, 314] width 6 height 6
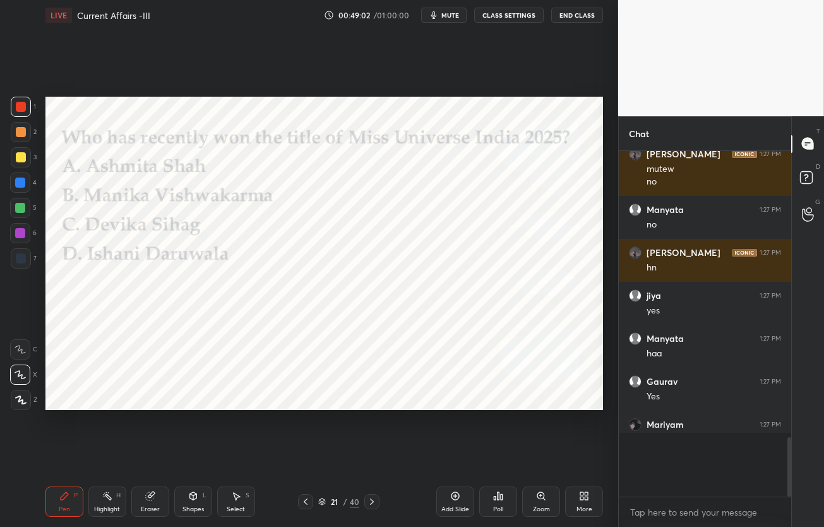
scroll to position [357, 169]
click at [368, 504] on icon at bounding box center [372, 501] width 10 height 10
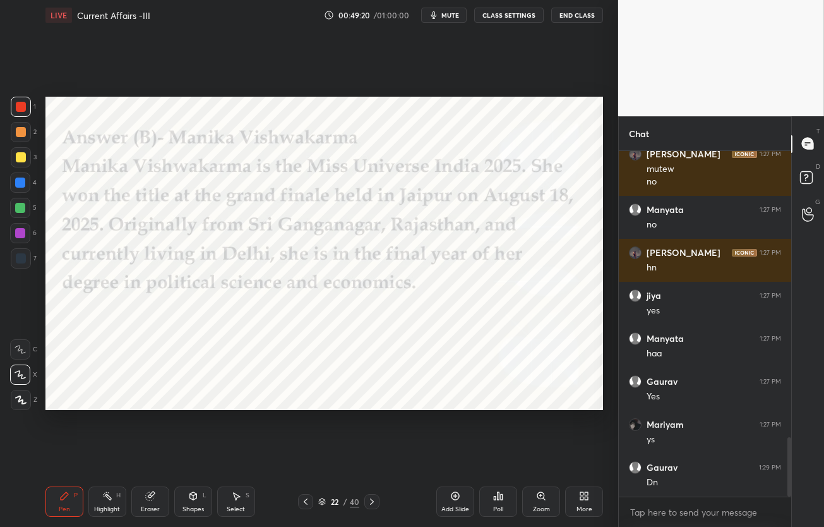
click at [372, 499] on icon at bounding box center [372, 501] width 10 height 10
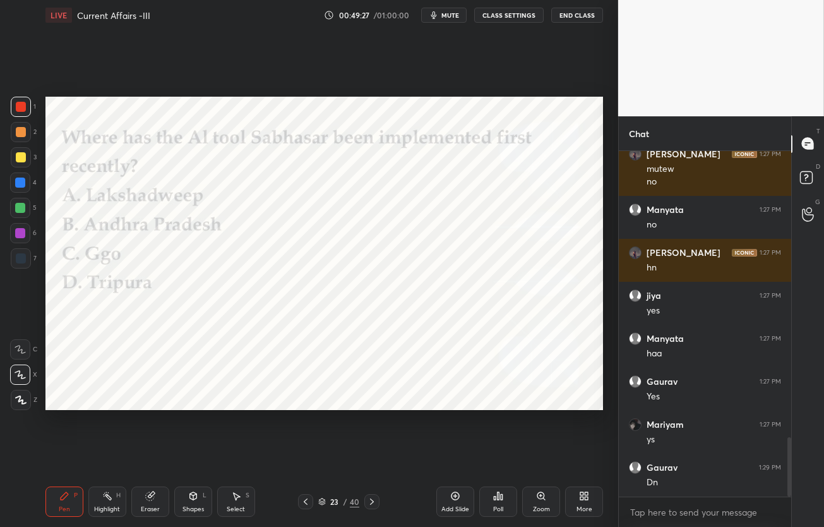
click at [494, 510] on div "Poll" at bounding box center [498, 509] width 10 height 6
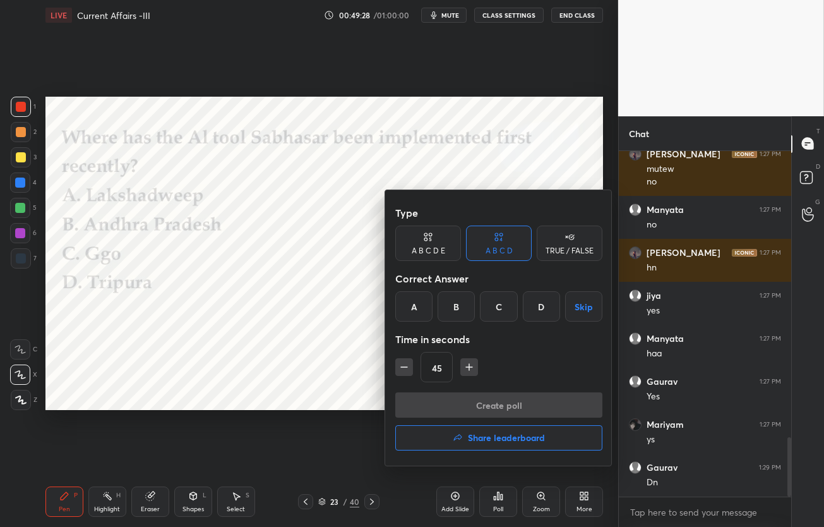
click at [540, 313] on div "D" at bounding box center [541, 306] width 37 height 30
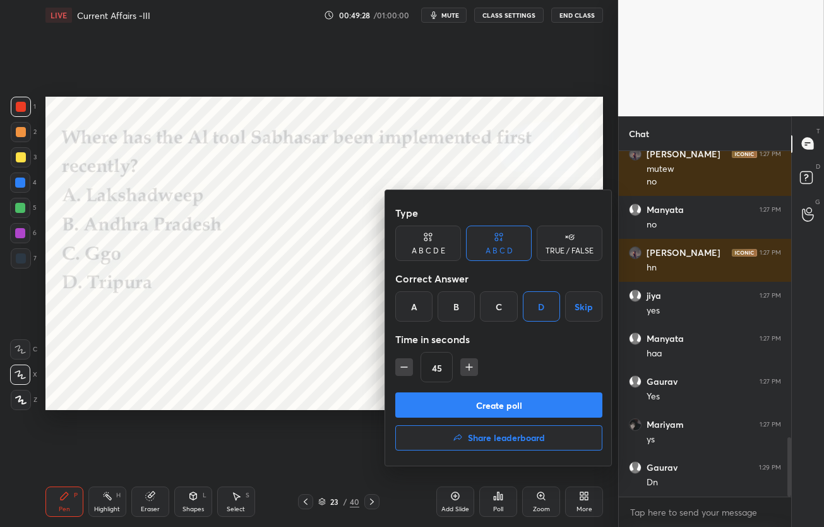
click at [520, 407] on button "Create poll" at bounding box center [498, 404] width 207 height 25
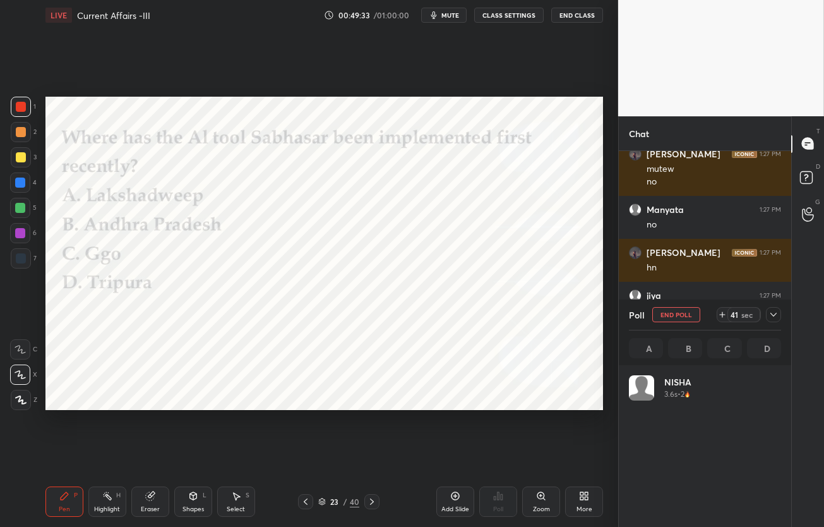
scroll to position [148, 148]
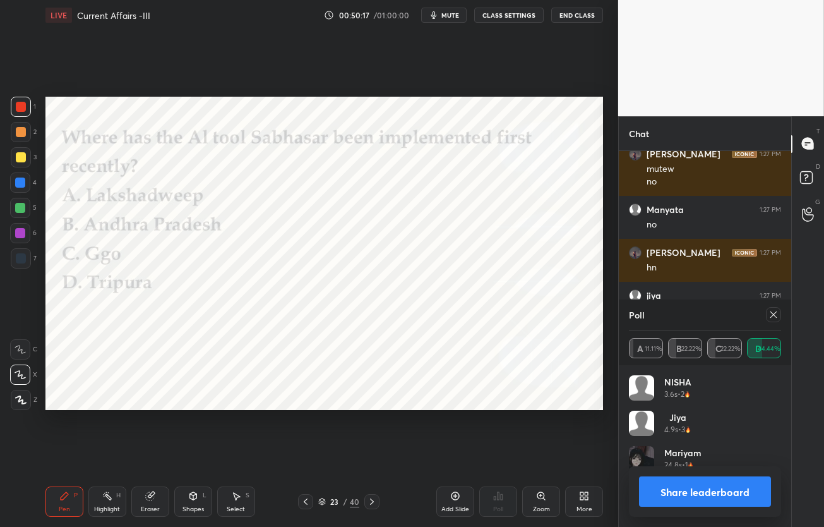
click at [771, 315] on icon at bounding box center [773, 314] width 10 height 10
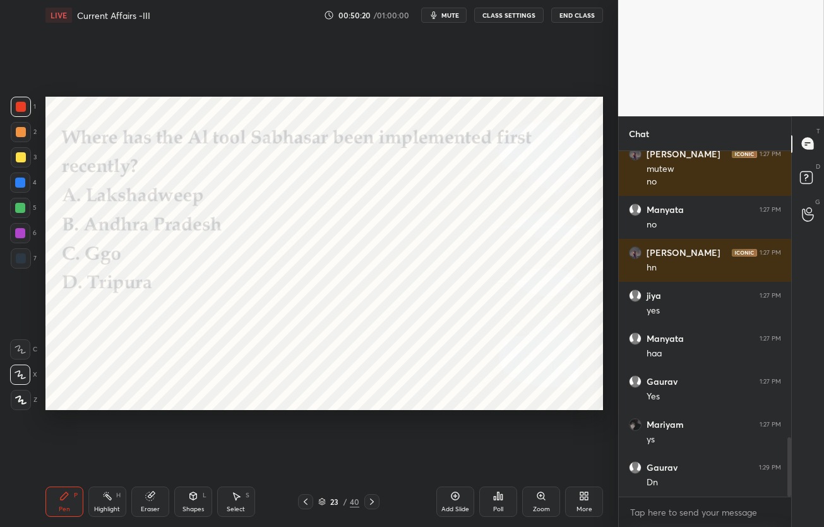
scroll to position [1726, 0]
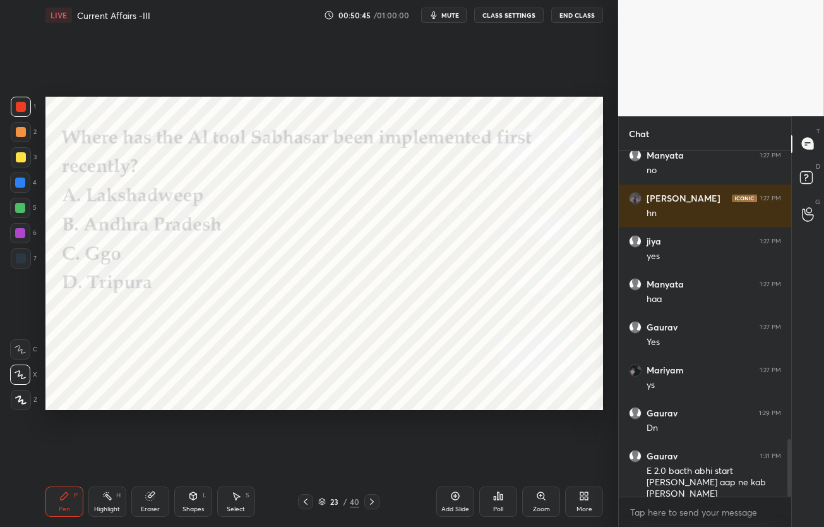
click at [369, 501] on icon at bounding box center [372, 501] width 10 height 10
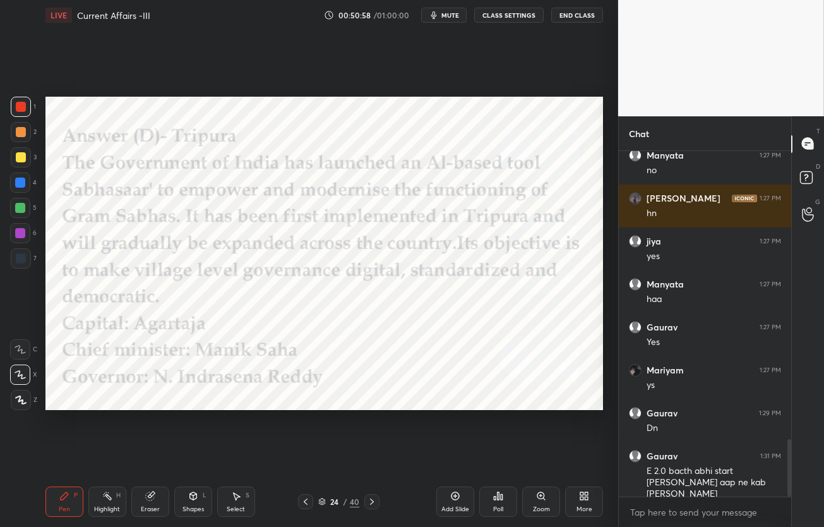
click at [370, 501] on icon at bounding box center [372, 501] width 10 height 10
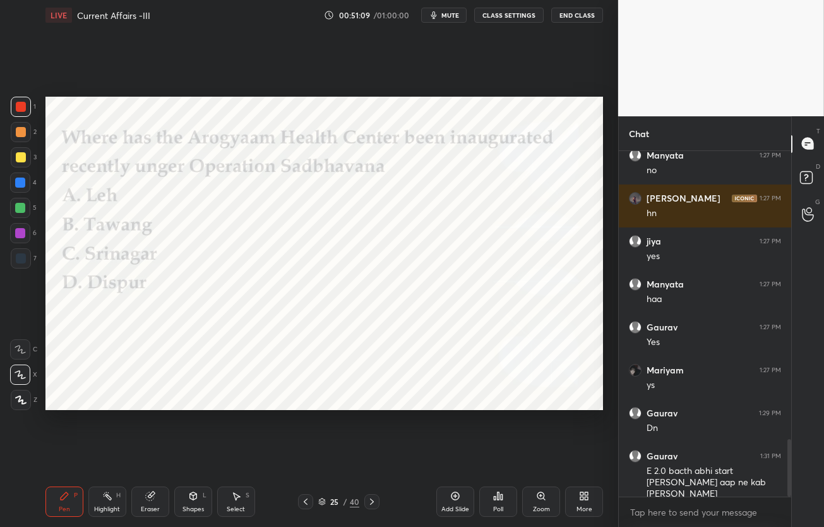
click at [508, 503] on div "Poll" at bounding box center [498, 501] width 38 height 30
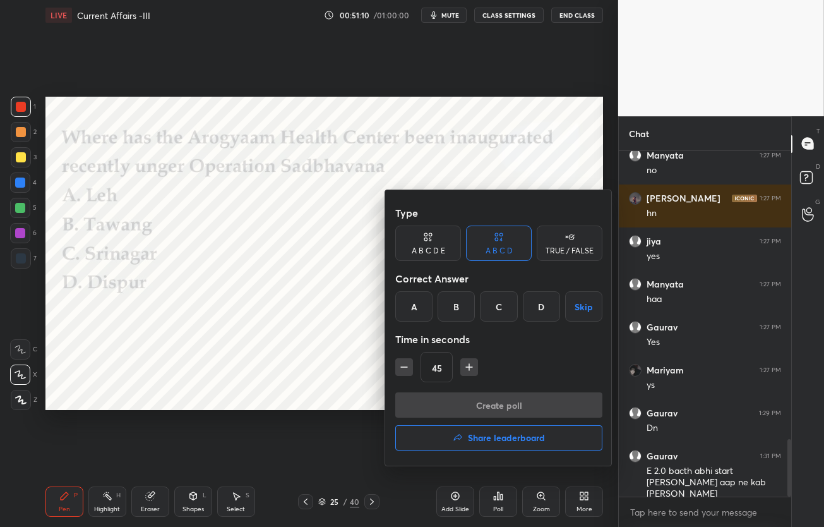
click at [463, 311] on div "B" at bounding box center [456, 306] width 37 height 30
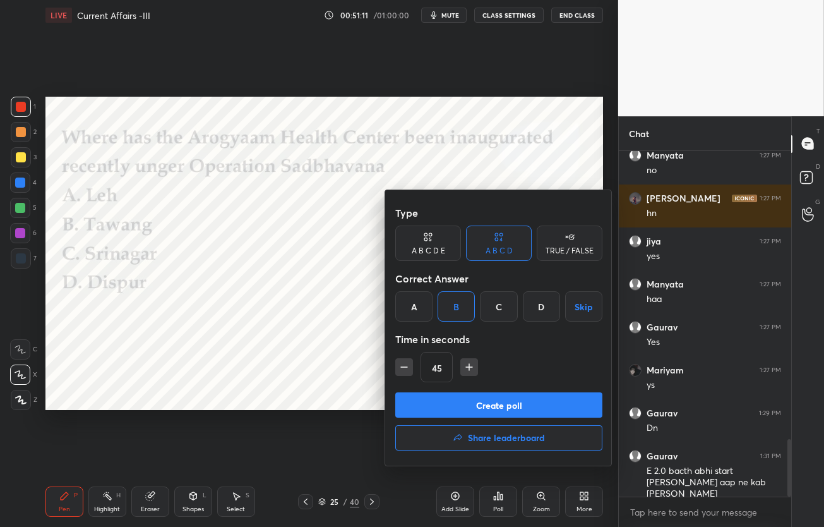
click at [466, 398] on button "Create poll" at bounding box center [498, 404] width 207 height 25
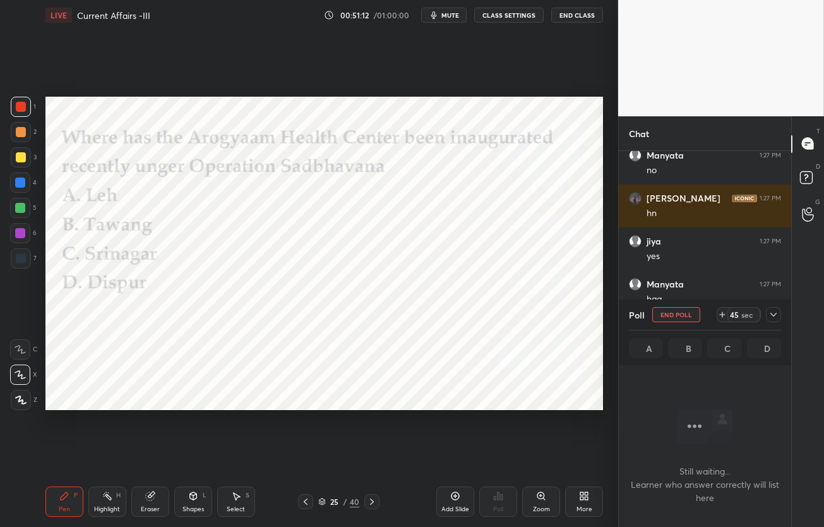
scroll to position [4, 4]
click at [446, 13] on span "mute" at bounding box center [450, 15] width 18 height 9
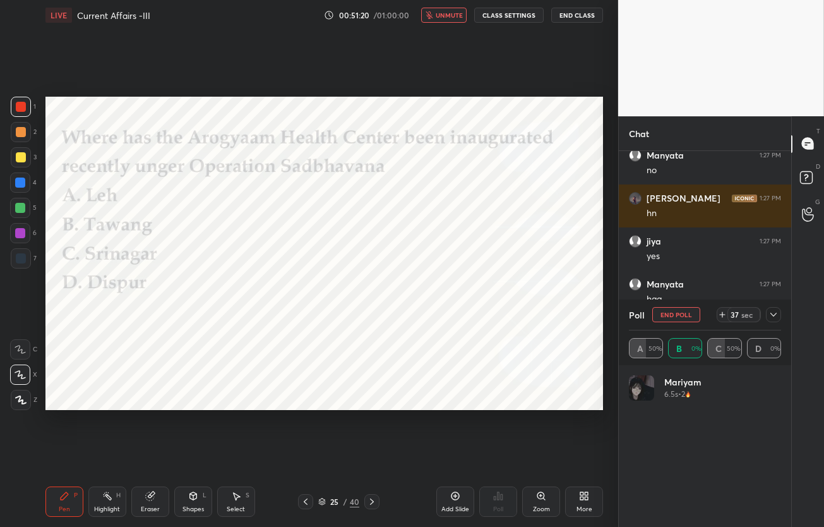
scroll to position [148, 148]
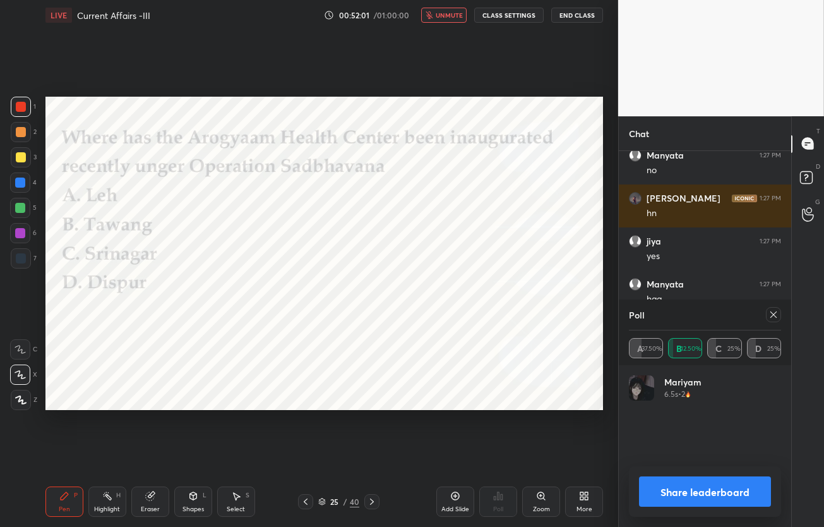
click at [777, 314] on icon at bounding box center [773, 314] width 10 height 10
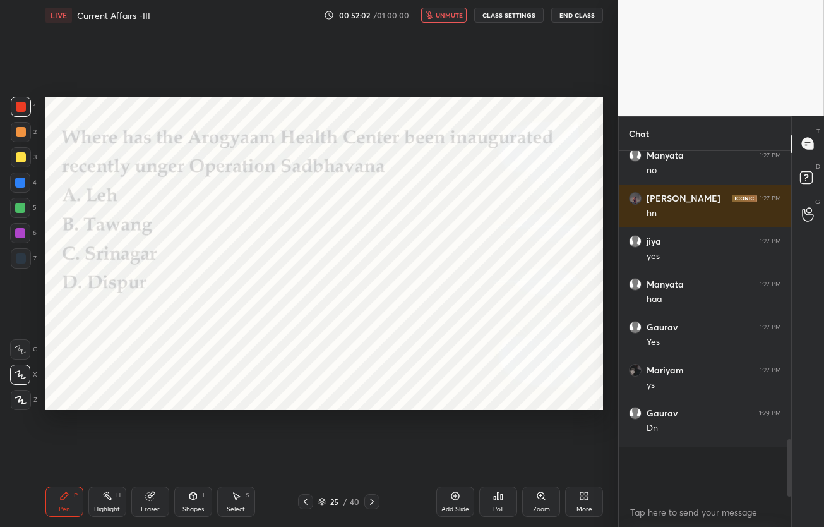
scroll to position [4, 4]
click at [456, 20] on button "unmute" at bounding box center [443, 15] width 45 height 15
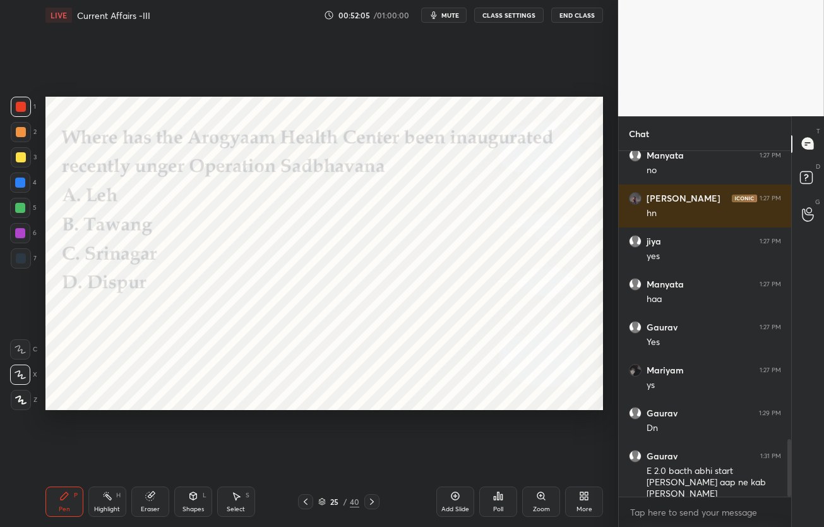
click at [372, 501] on icon at bounding box center [372, 501] width 4 height 6
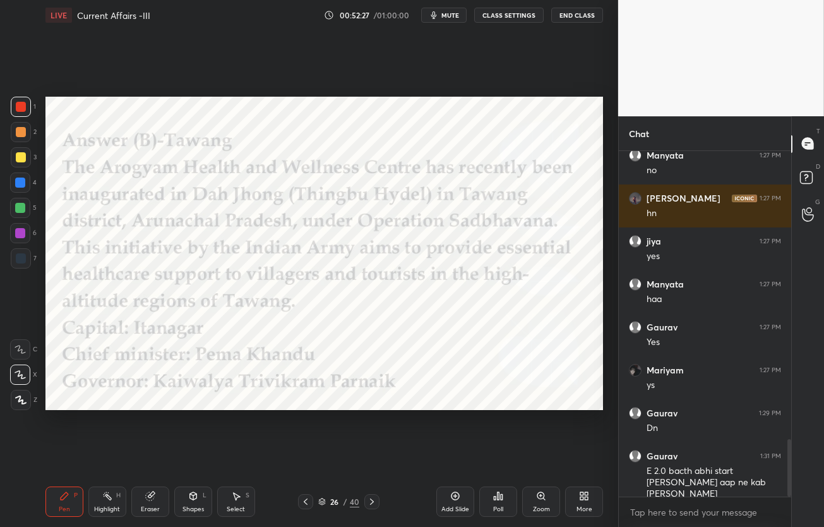
click at [370, 503] on icon at bounding box center [372, 501] width 4 height 6
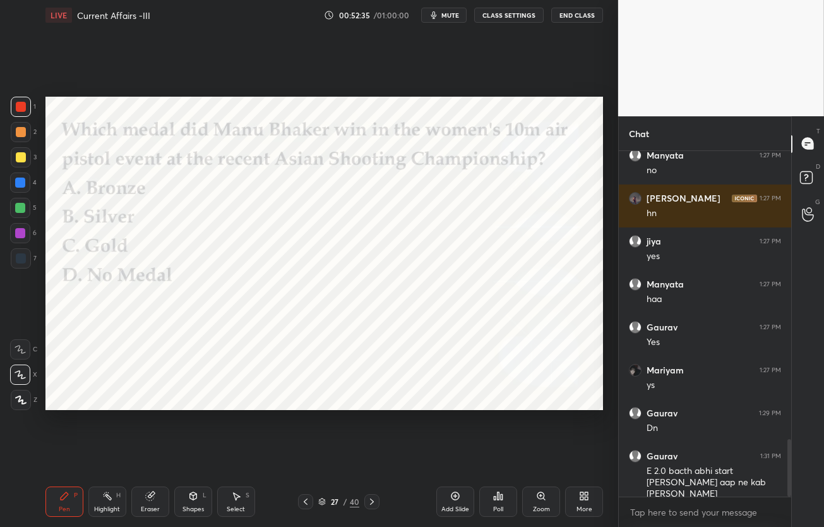
click at [511, 508] on div "Poll" at bounding box center [498, 501] width 38 height 30
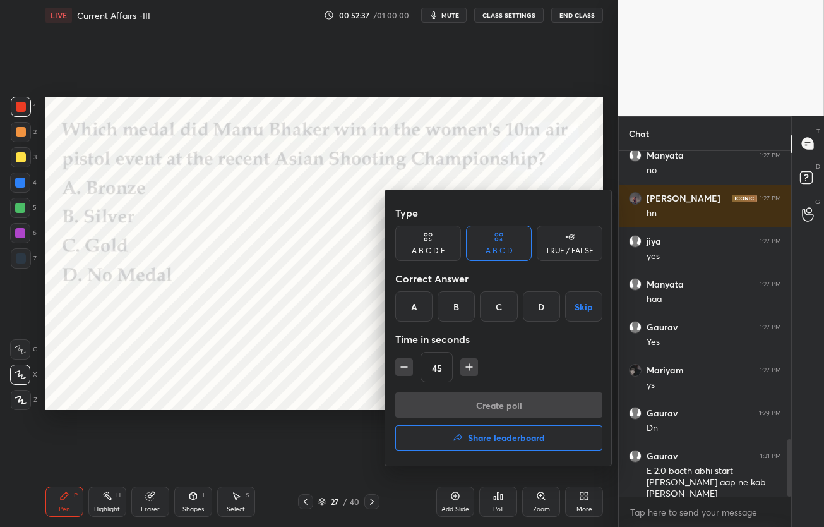
click at [409, 314] on div "A" at bounding box center [413, 306] width 37 height 30
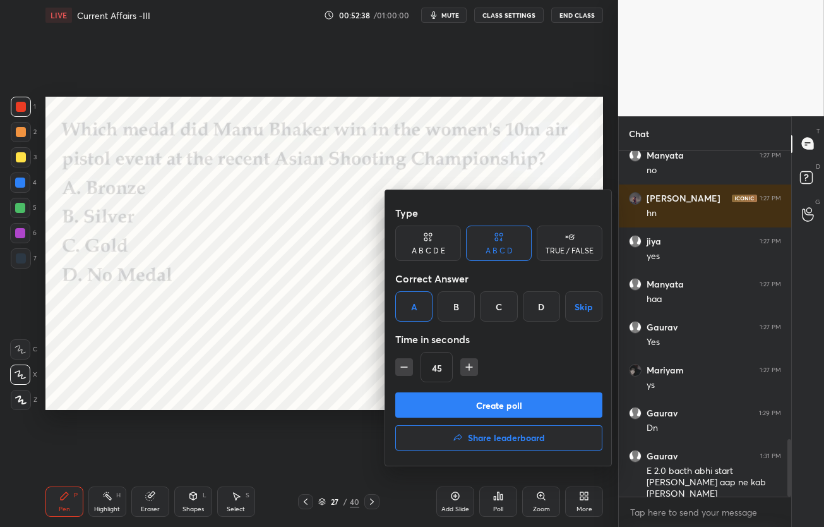
click at [417, 393] on button "Create poll" at bounding box center [498, 404] width 207 height 25
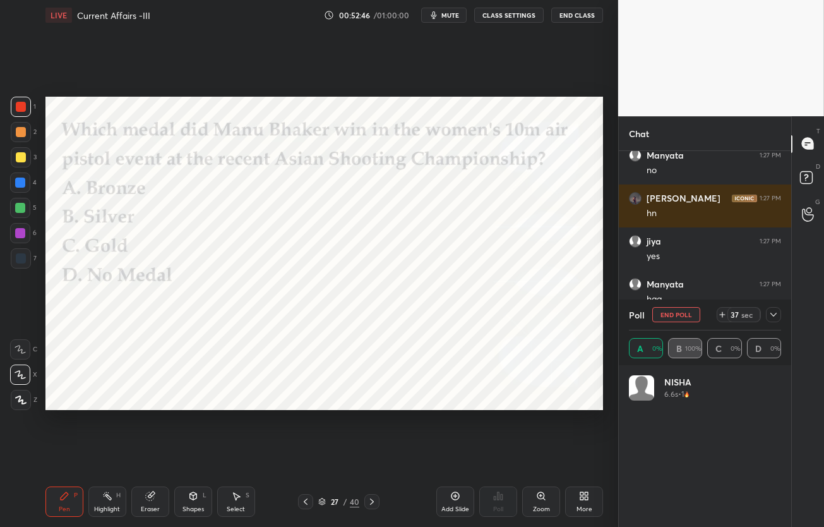
scroll to position [148, 148]
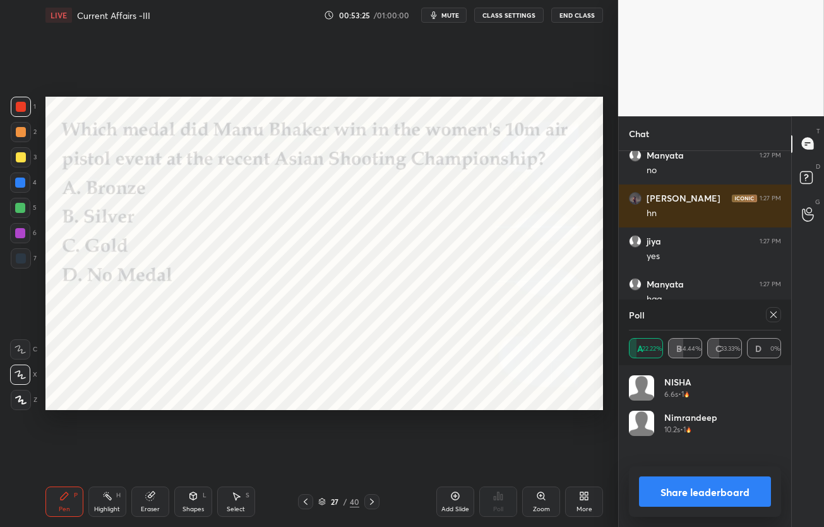
click at [775, 318] on icon at bounding box center [773, 314] width 10 height 10
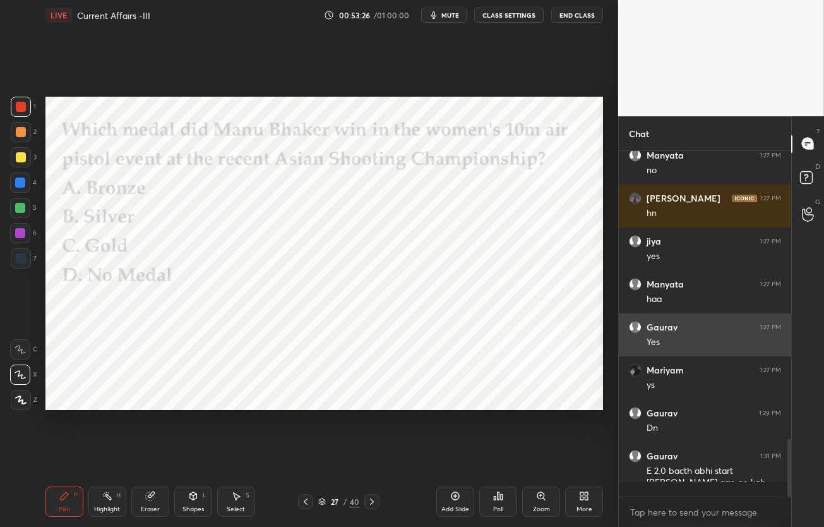
scroll to position [372, 169]
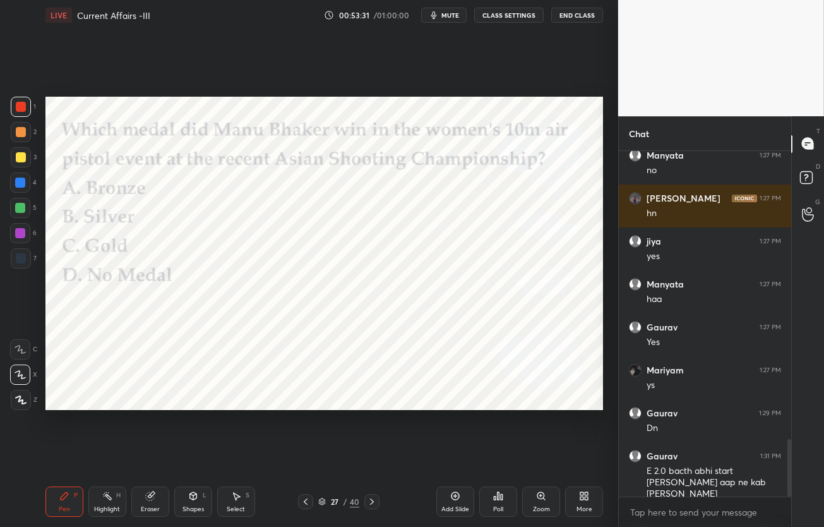
click at [373, 504] on icon at bounding box center [372, 501] width 10 height 10
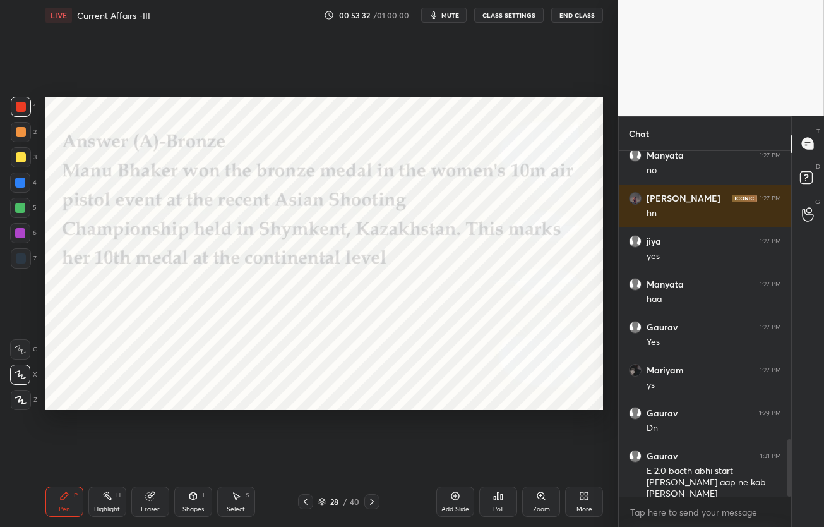
click at [373, 504] on icon at bounding box center [372, 501] width 10 height 10
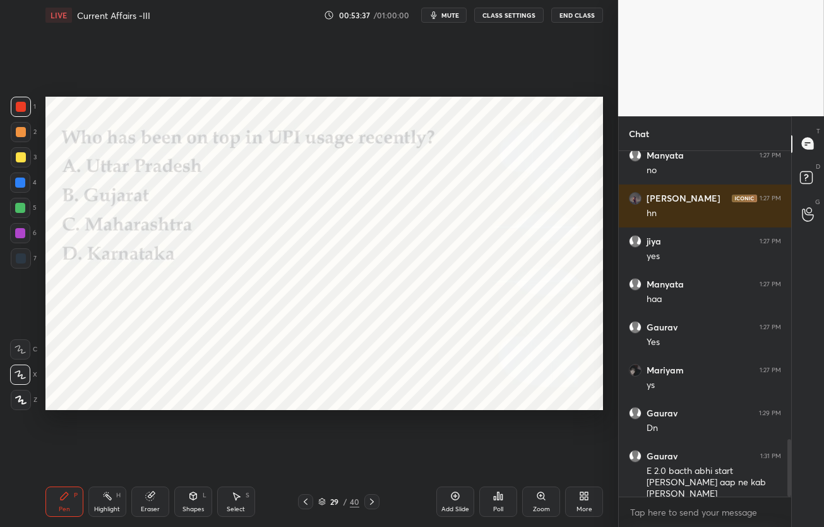
click at [497, 503] on div "Poll" at bounding box center [498, 501] width 38 height 30
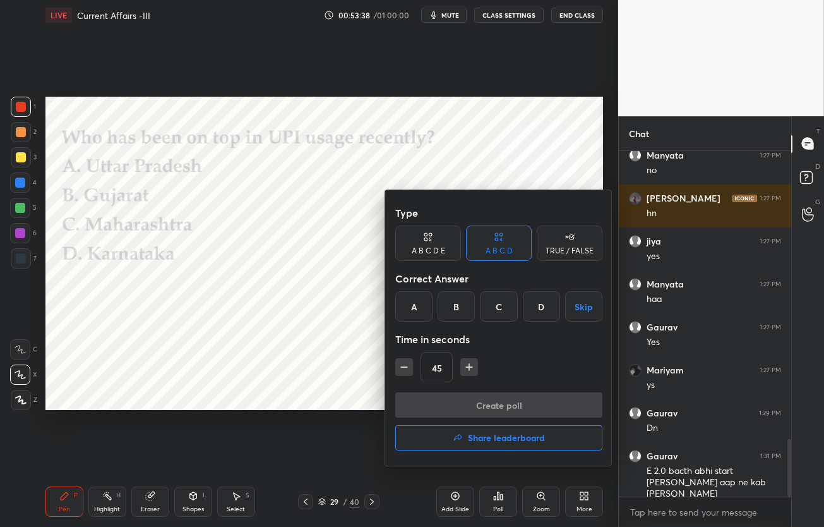
click at [492, 311] on div "C" at bounding box center [498, 306] width 37 height 30
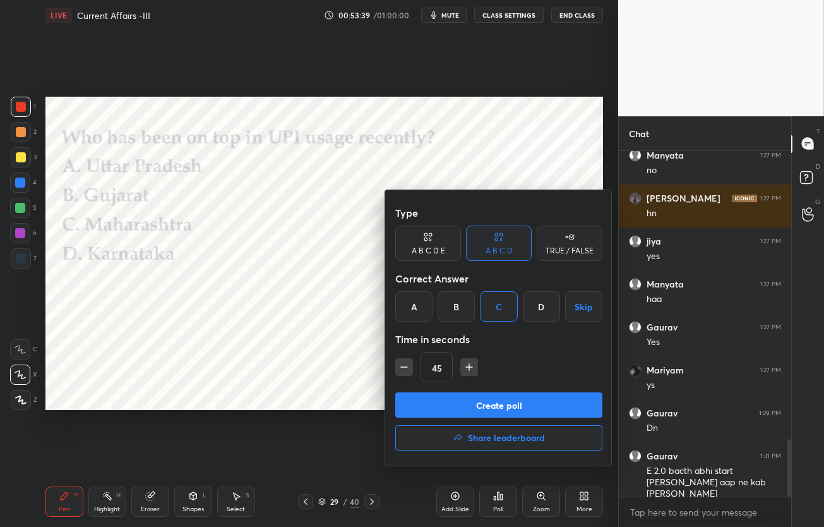
click at [480, 415] on button "Create poll" at bounding box center [498, 404] width 207 height 25
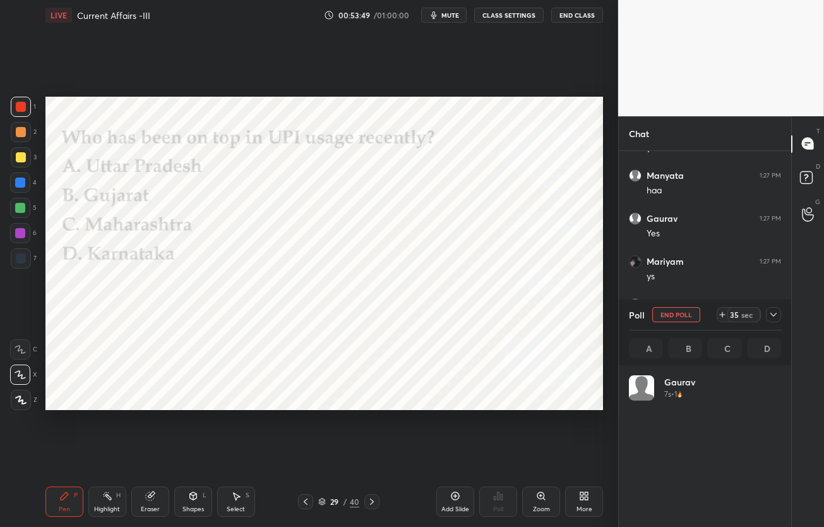
scroll to position [1878, 0]
click at [776, 316] on icon at bounding box center [773, 314] width 10 height 10
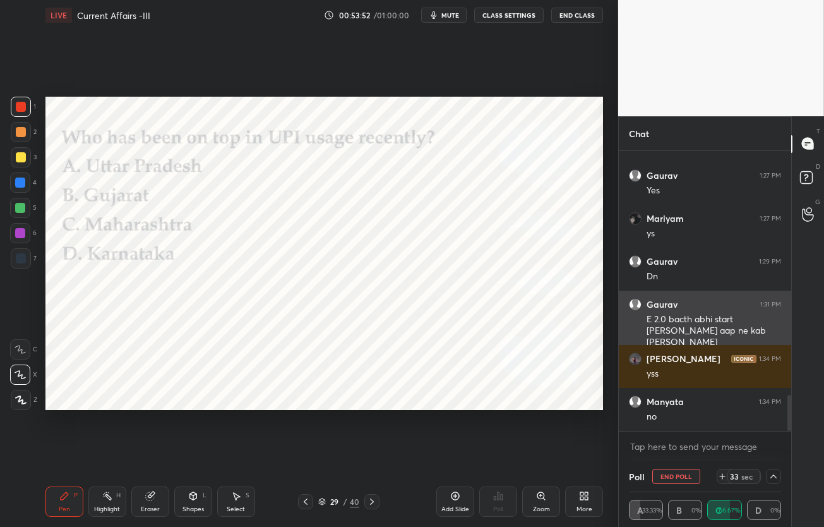
scroll to position [1, 4]
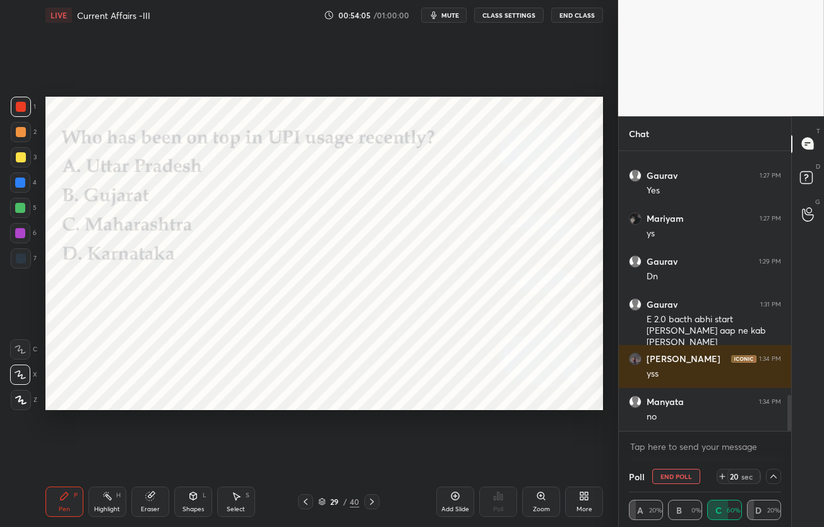
click at [457, 16] on span "mute" at bounding box center [450, 15] width 18 height 9
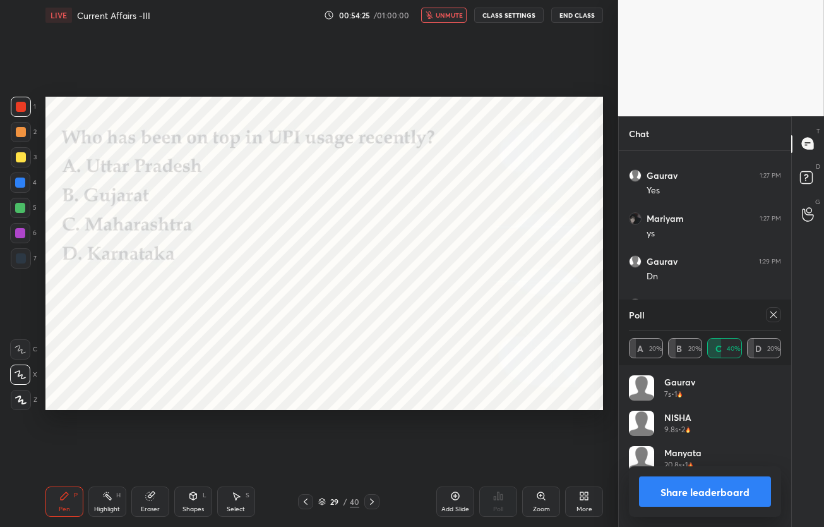
scroll to position [148, 148]
click at [462, 18] on span "unmute" at bounding box center [449, 15] width 27 height 9
click at [772, 318] on icon at bounding box center [773, 314] width 10 height 10
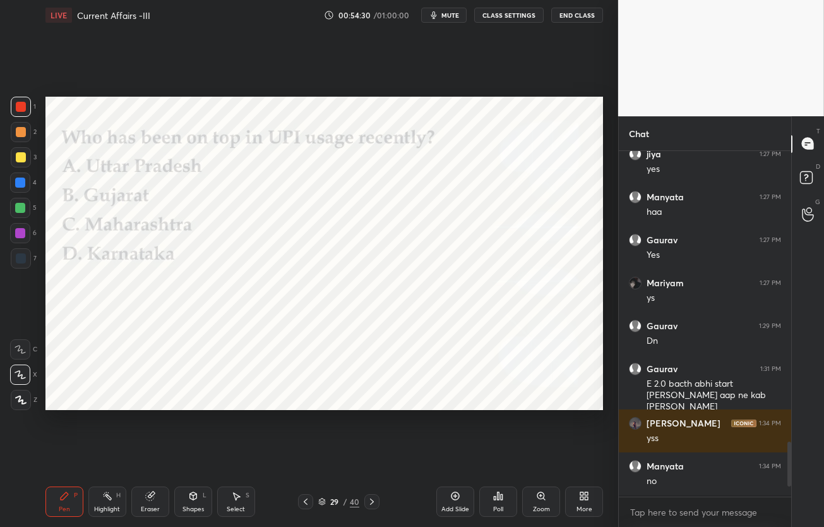
scroll to position [342, 169]
click at [374, 501] on icon at bounding box center [372, 501] width 10 height 10
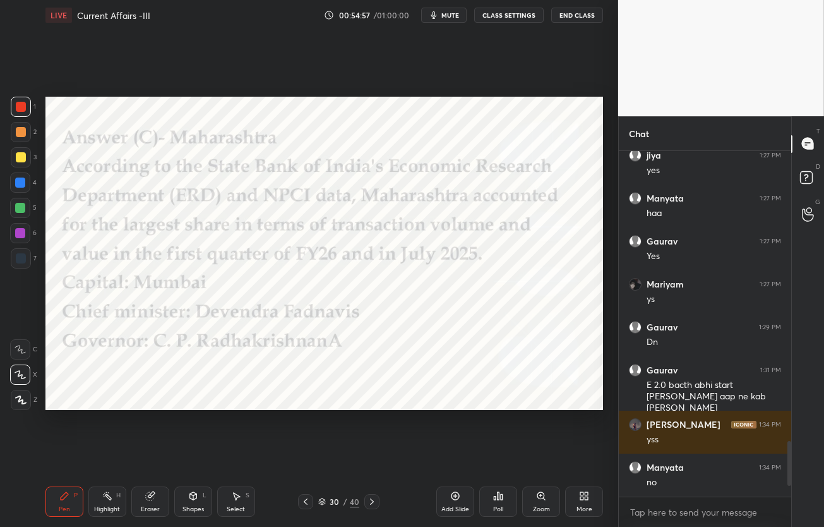
click at [370, 499] on icon at bounding box center [372, 501] width 10 height 10
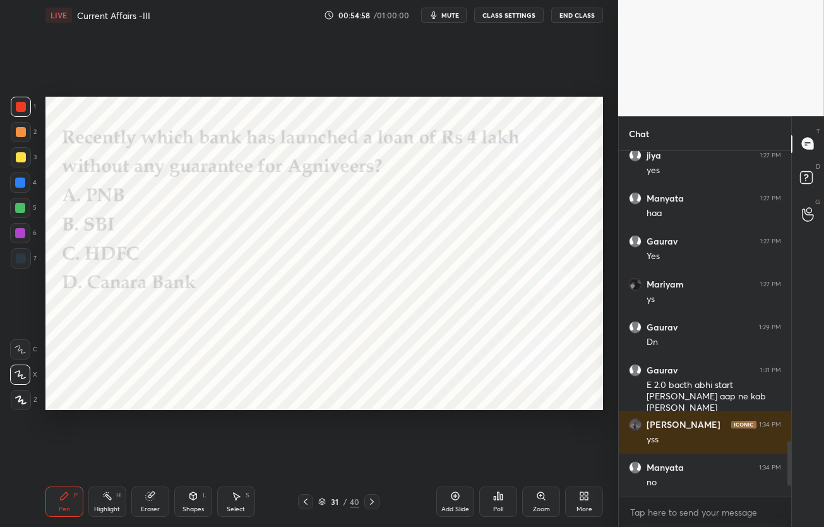
click at [309, 499] on icon at bounding box center [306, 501] width 10 height 10
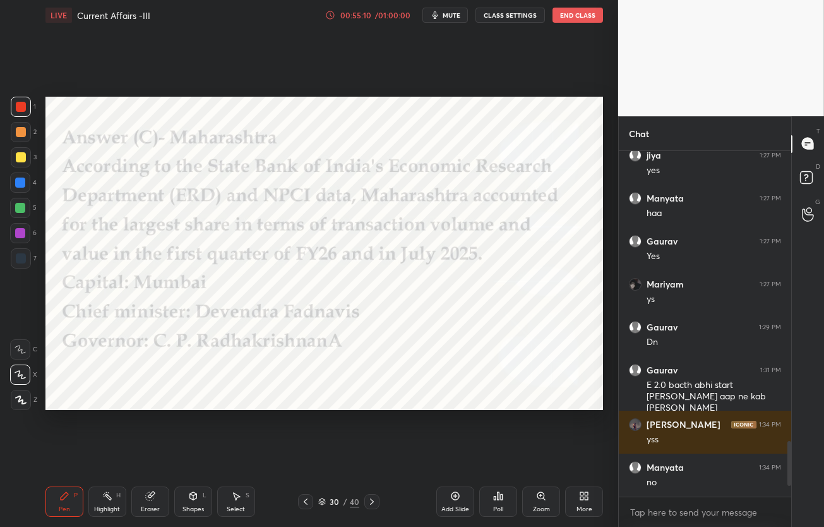
click at [371, 501] on icon at bounding box center [372, 501] width 10 height 10
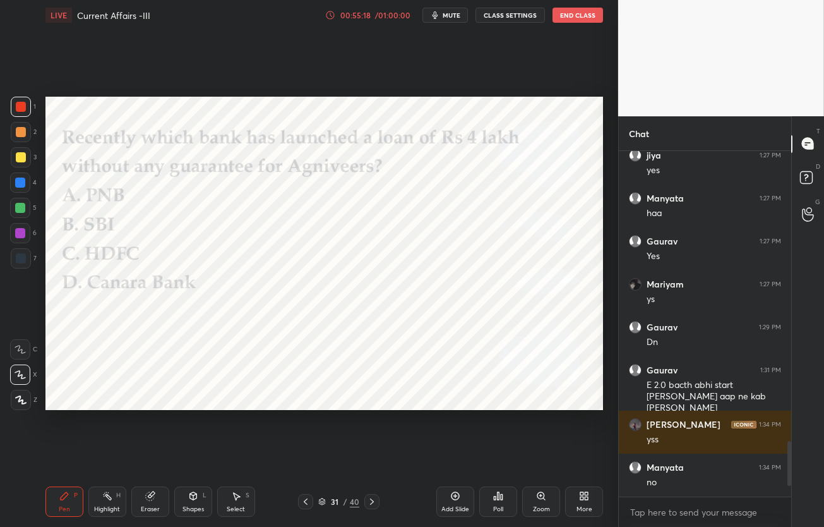
click at [504, 506] on div "Poll" at bounding box center [498, 501] width 38 height 30
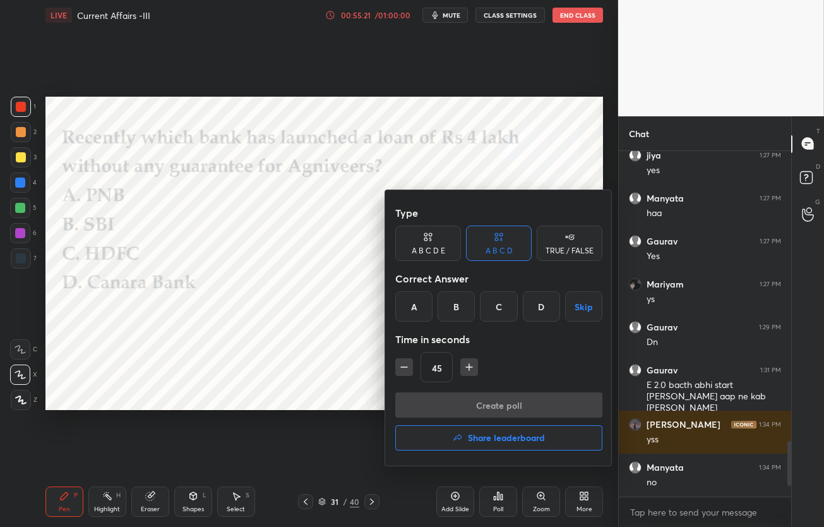
click at [448, 307] on div "B" at bounding box center [456, 306] width 37 height 30
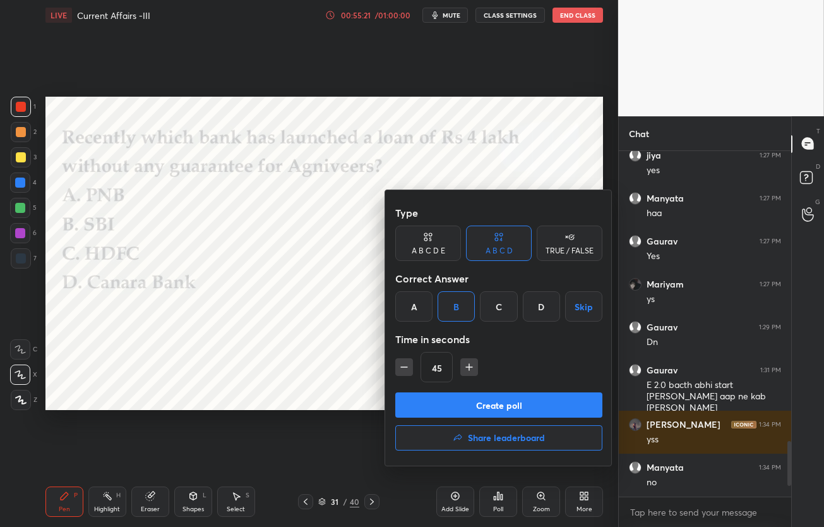
click at [472, 398] on button "Create poll" at bounding box center [498, 404] width 207 height 25
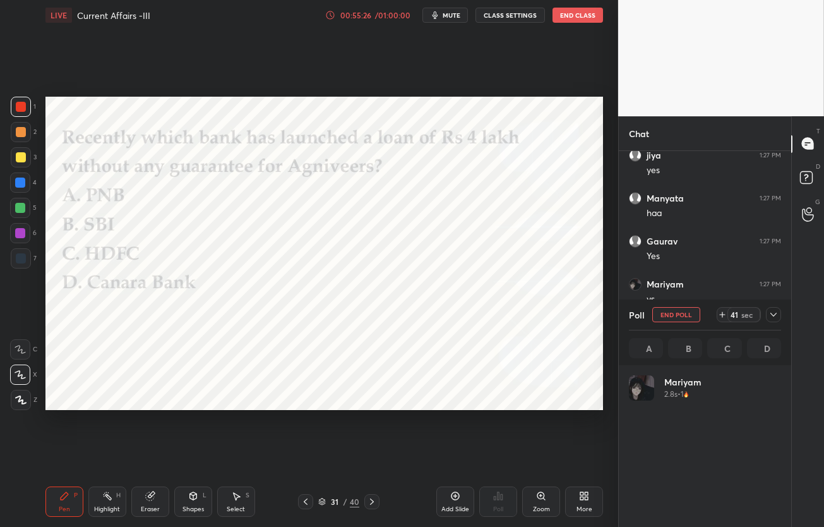
scroll to position [148, 148]
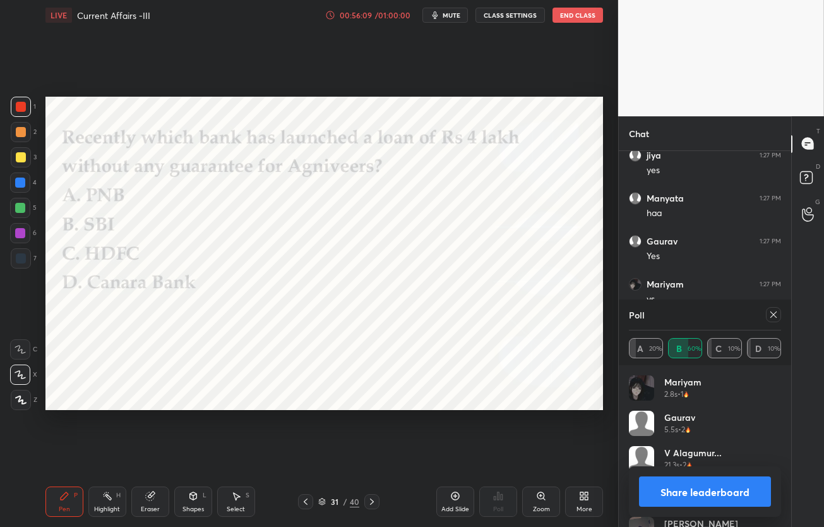
click at [773, 316] on icon at bounding box center [773, 314] width 10 height 10
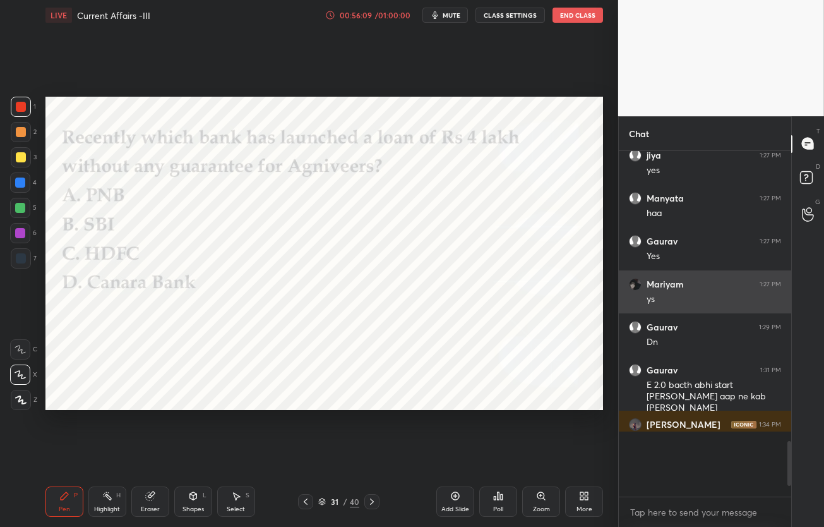
scroll to position [369, 169]
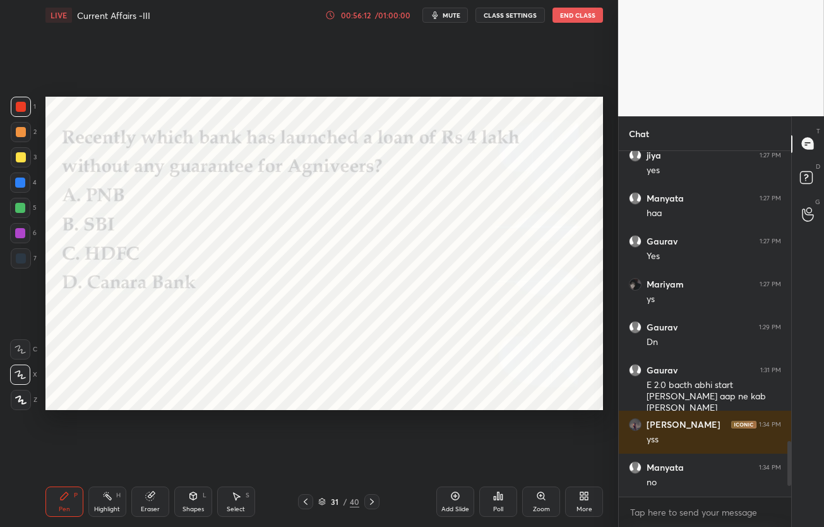
click at [372, 500] on icon at bounding box center [372, 501] width 4 height 6
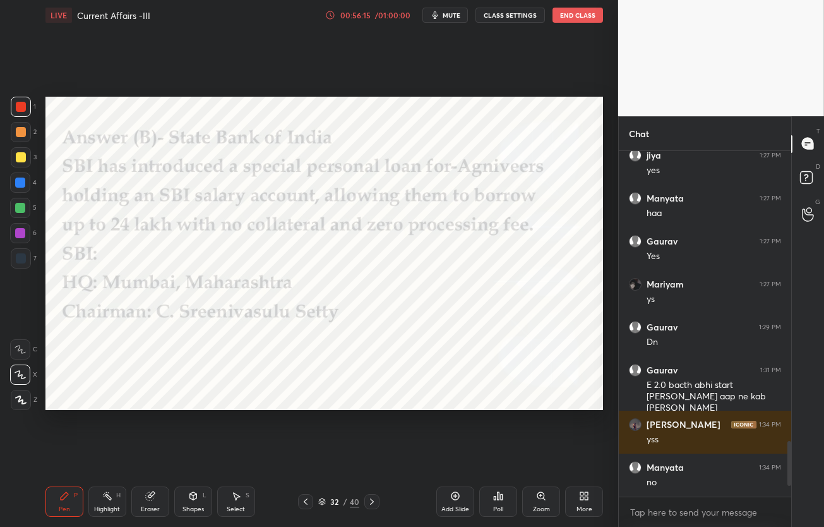
click at [308, 373] on div "LIVE Current Affairs -III 00:56:15 / 01:00:00 mute CLASS SETTINGS End Class Set…" at bounding box center [324, 263] width 568 height 527
click at [374, 506] on div at bounding box center [371, 501] width 15 height 15
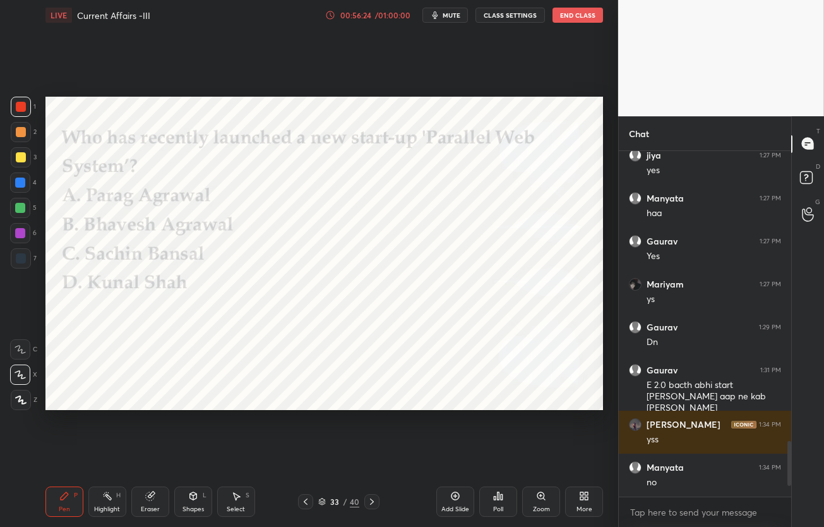
click at [505, 503] on div "Poll" at bounding box center [498, 501] width 38 height 30
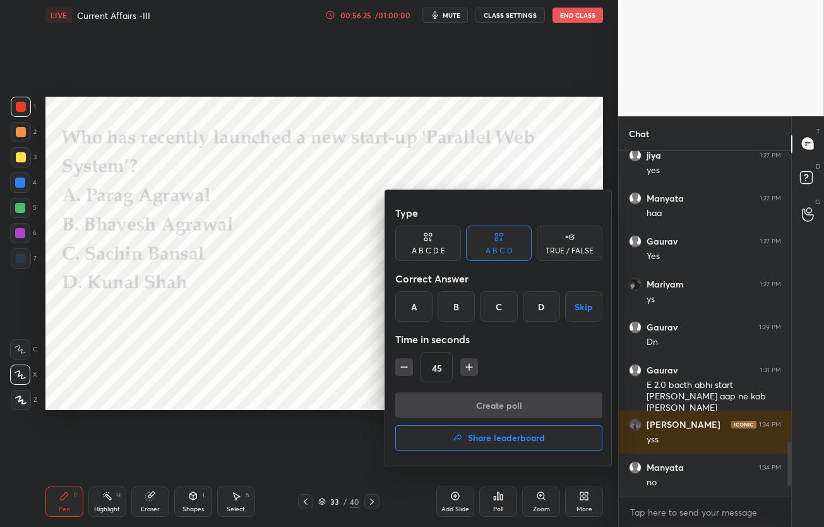
click at [416, 306] on div "A" at bounding box center [413, 306] width 37 height 30
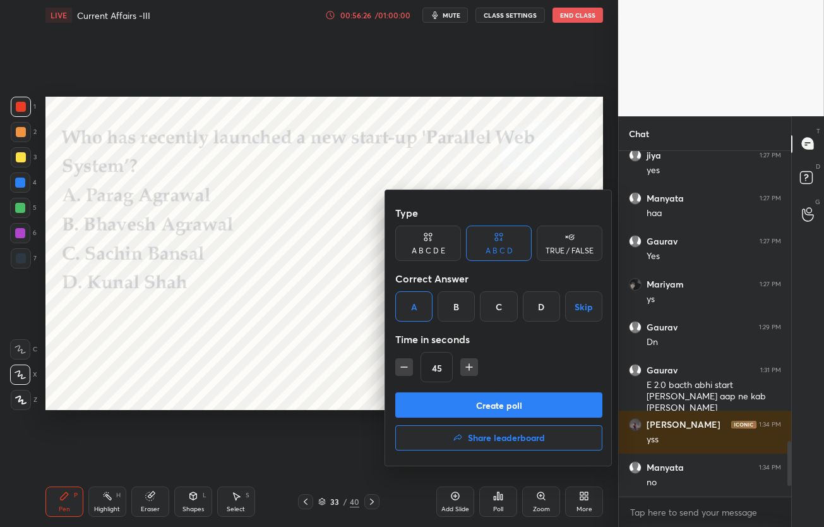
click at [482, 412] on button "Create poll" at bounding box center [498, 404] width 207 height 25
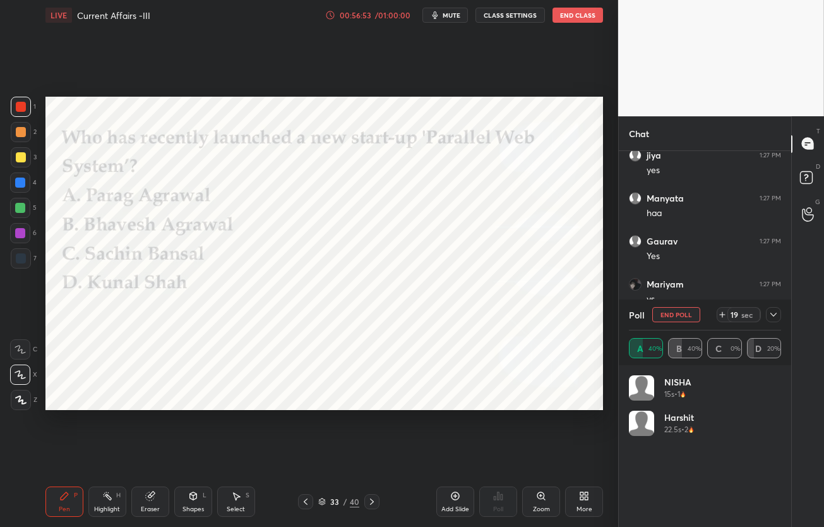
scroll to position [4, 4]
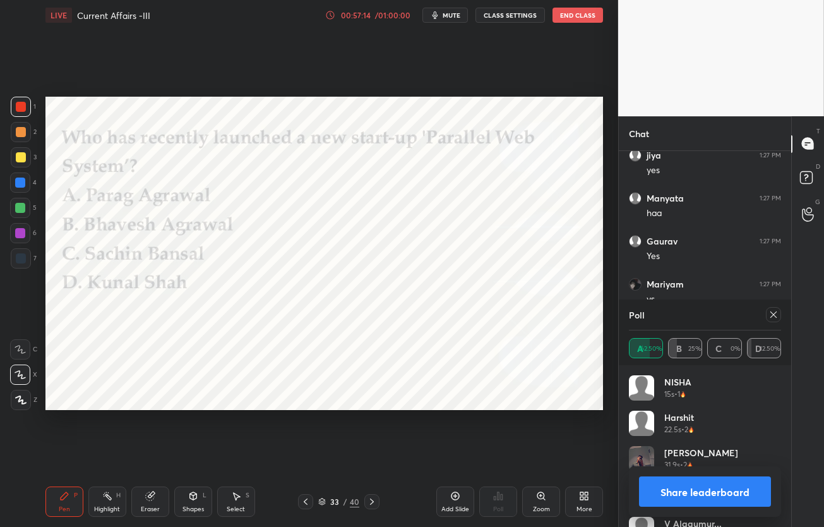
click at [772, 316] on icon at bounding box center [773, 314] width 6 height 6
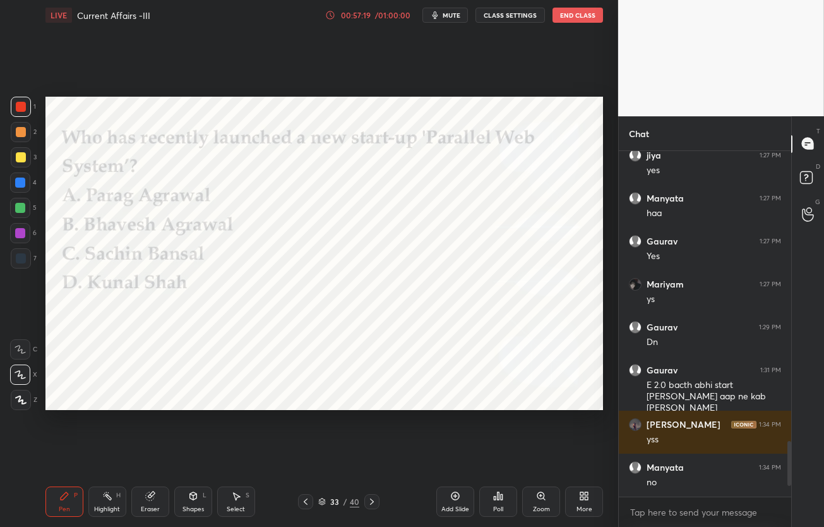
click at [374, 501] on icon at bounding box center [372, 501] width 10 height 10
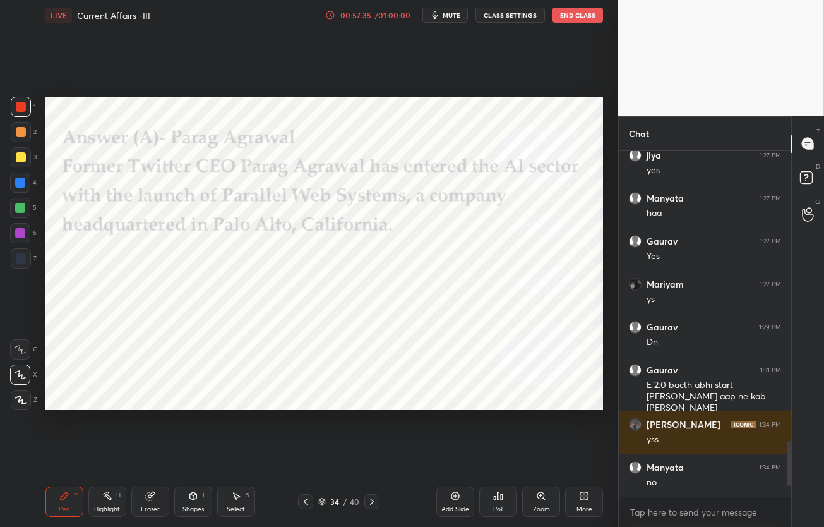
click at [371, 506] on div at bounding box center [371, 501] width 15 height 15
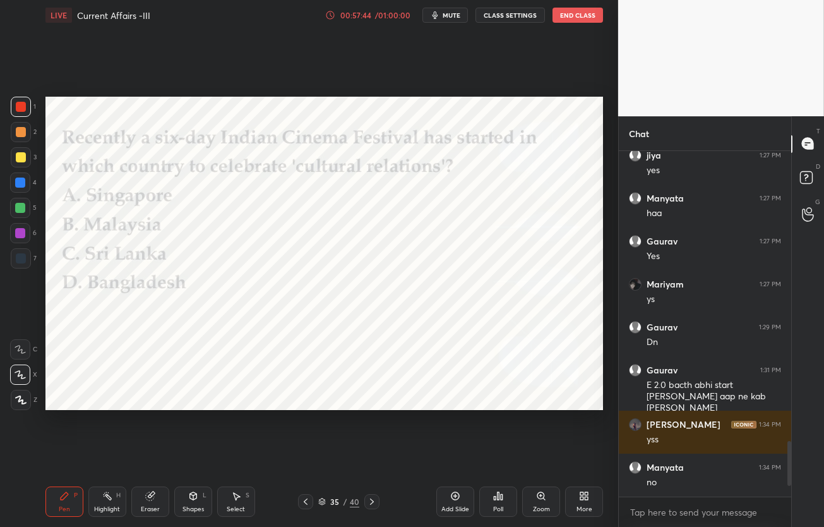
click at [499, 496] on icon at bounding box center [498, 496] width 2 height 8
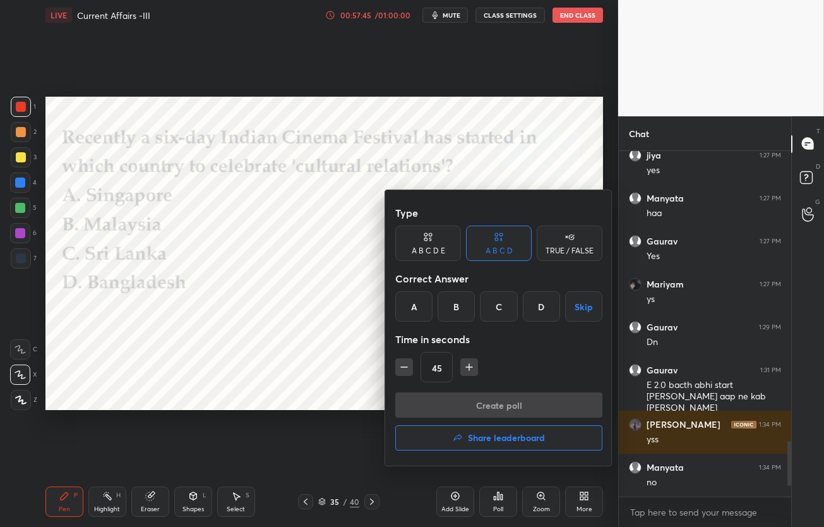
drag, startPoint x: 495, startPoint y: 308, endPoint x: 495, endPoint y: 326, distance: 17.7
click at [495, 308] on div "C" at bounding box center [498, 306] width 37 height 30
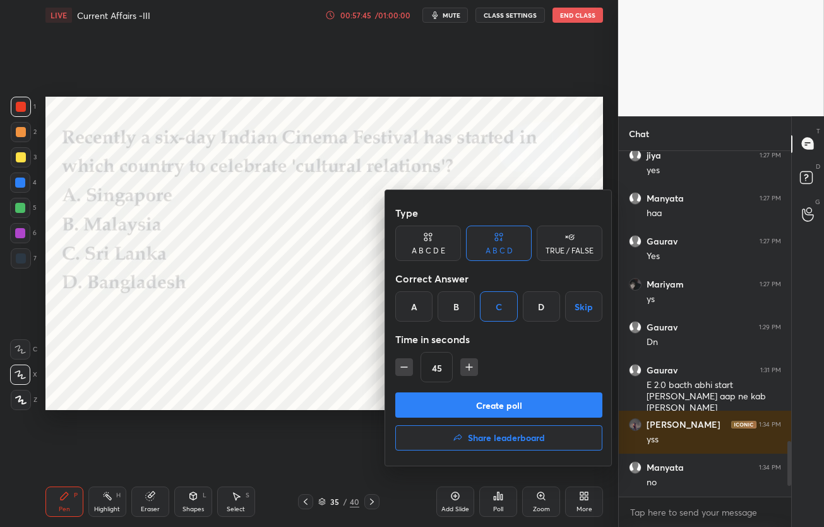
click at [498, 411] on button "Create poll" at bounding box center [498, 404] width 207 height 25
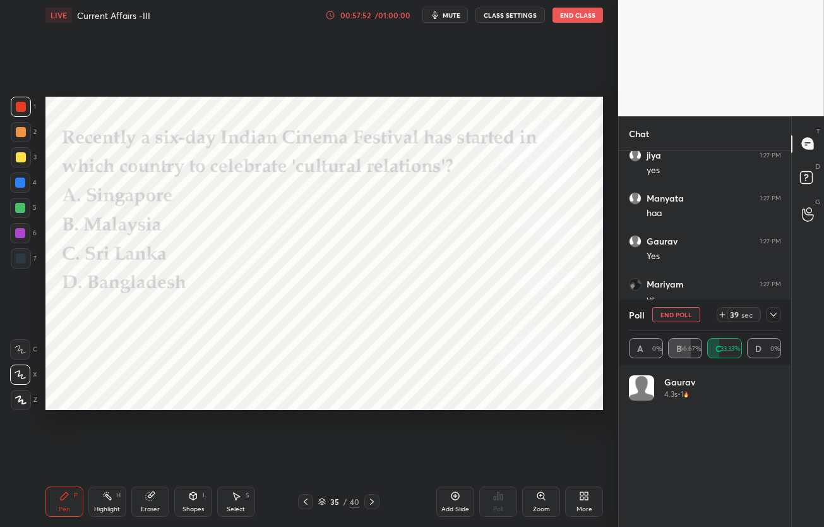
scroll to position [148, 148]
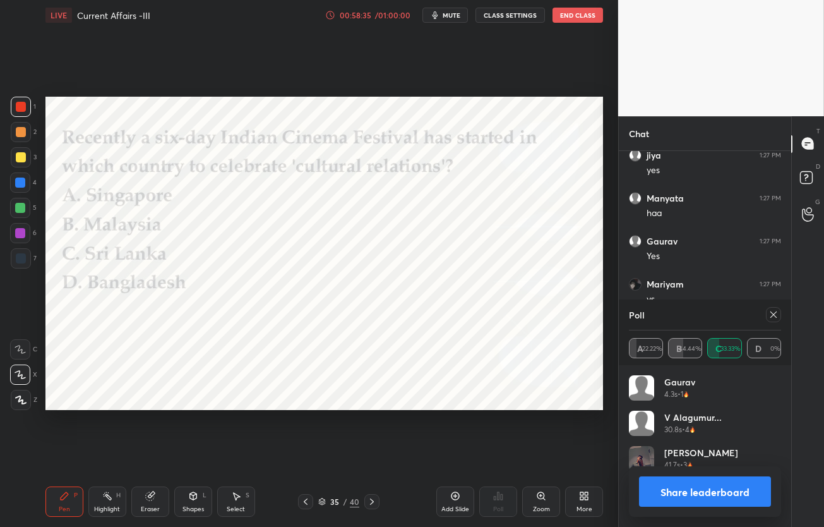
click at [371, 503] on icon at bounding box center [372, 501] width 10 height 10
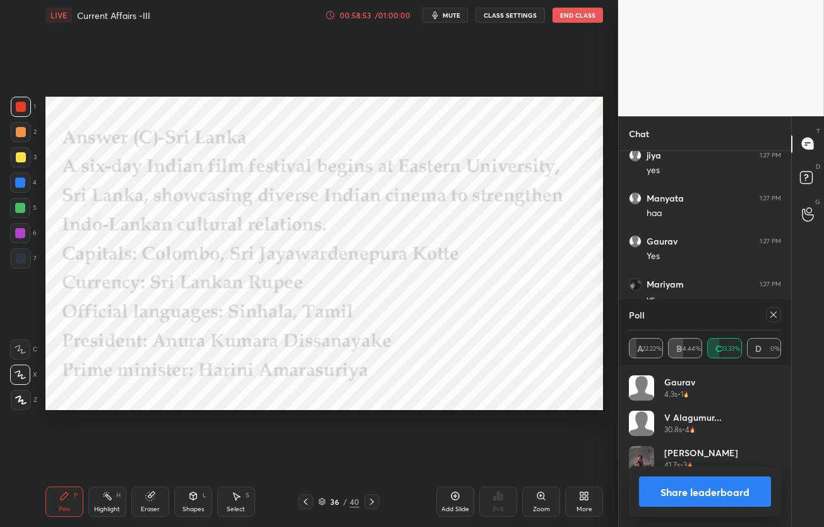
click at [374, 503] on icon at bounding box center [372, 501] width 10 height 10
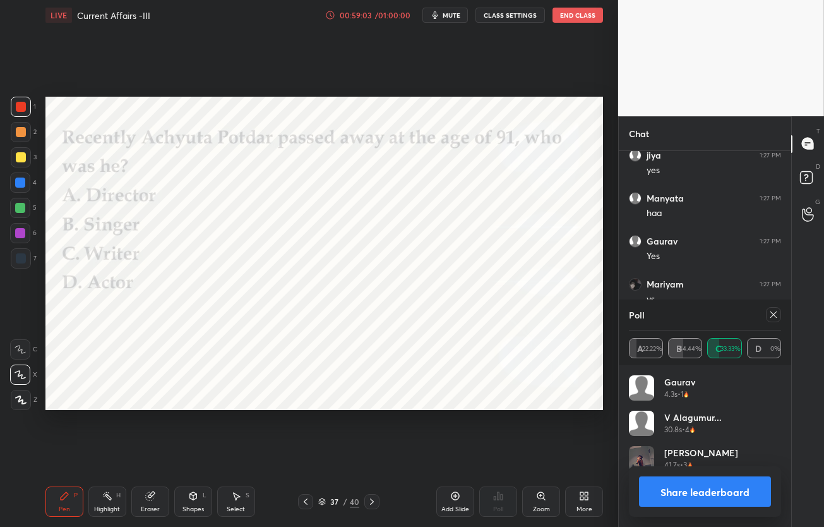
click at [775, 316] on icon at bounding box center [773, 314] width 6 height 6
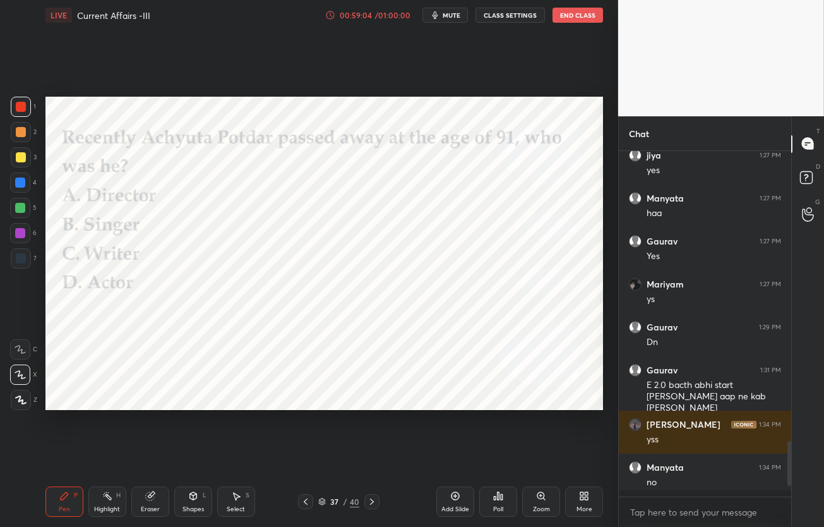
scroll to position [372, 169]
click at [506, 499] on div "Poll" at bounding box center [498, 501] width 38 height 30
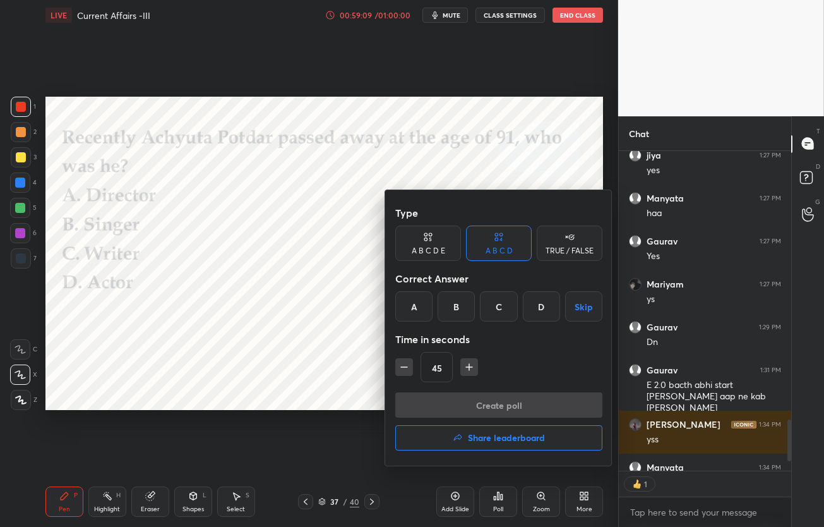
scroll to position [4, 4]
click at [537, 306] on div "D" at bounding box center [541, 306] width 37 height 30
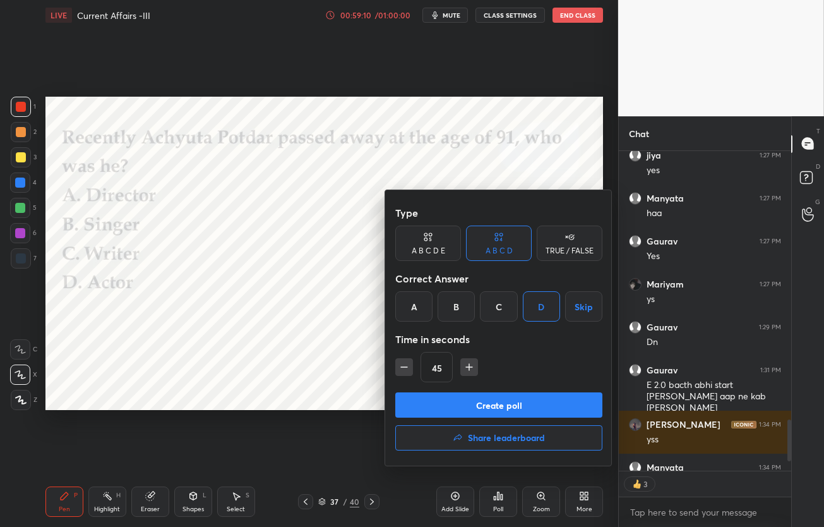
click at [477, 398] on button "Create poll" at bounding box center [498, 404] width 207 height 25
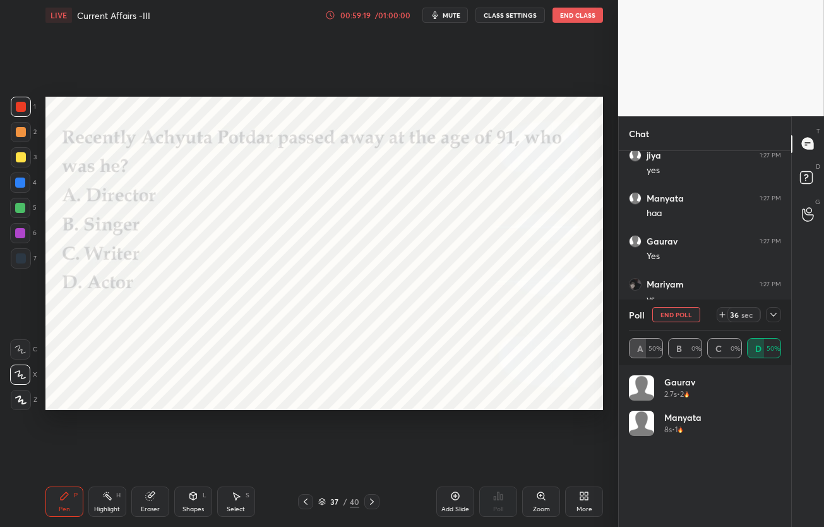
scroll to position [1878, 0]
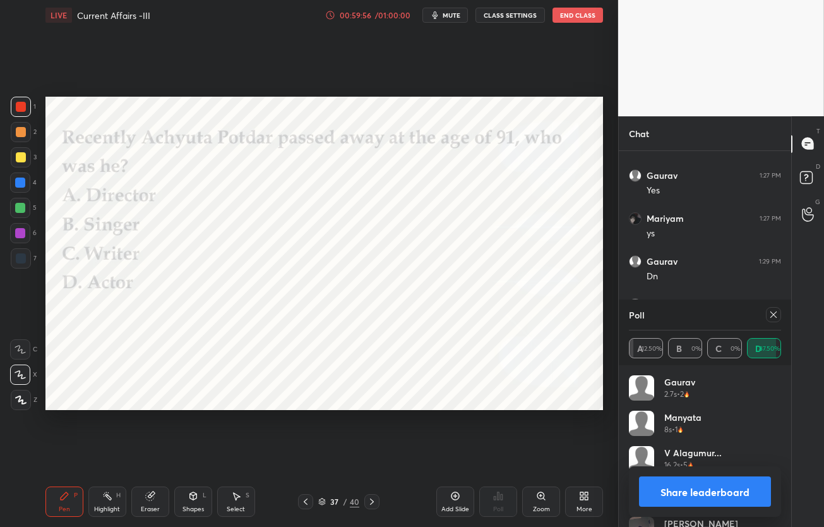
click at [775, 313] on icon at bounding box center [773, 314] width 6 height 6
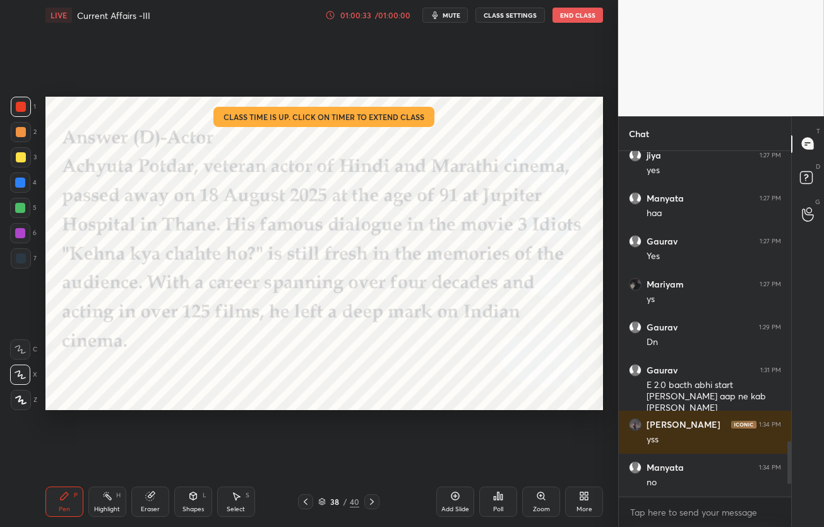
scroll to position [1855, 0]
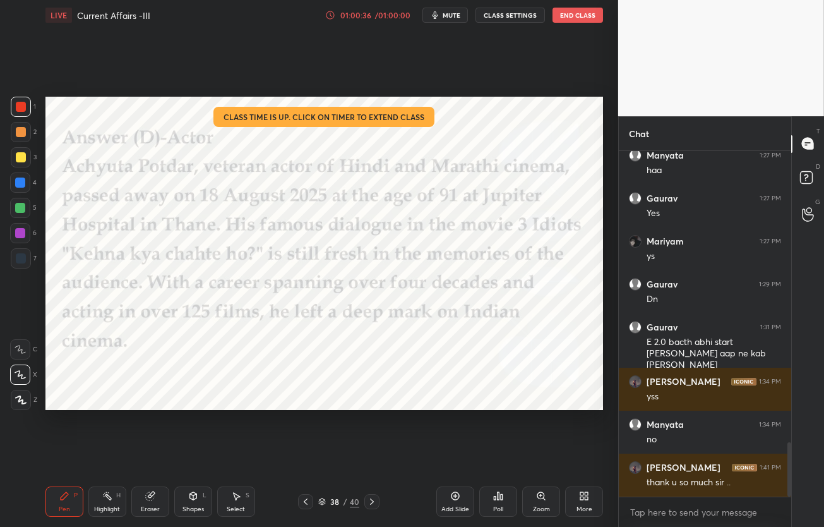
click at [581, 19] on button "End Class" at bounding box center [577, 15] width 51 height 15
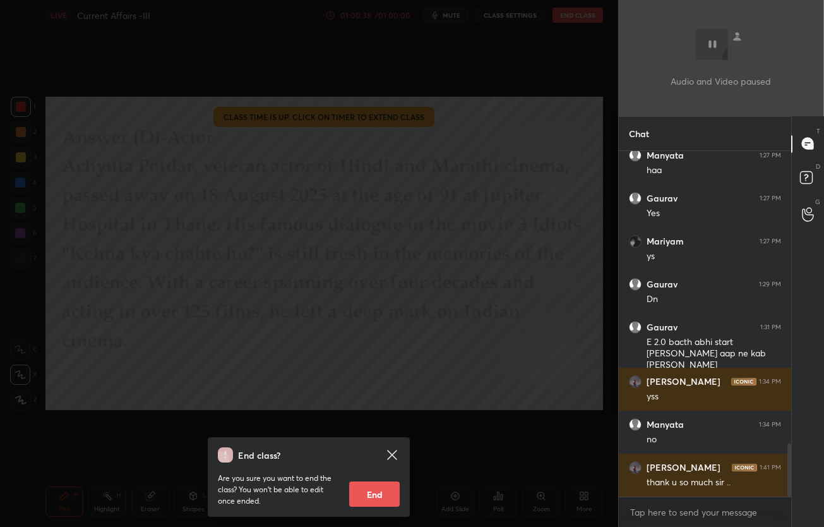
scroll to position [1898, 0]
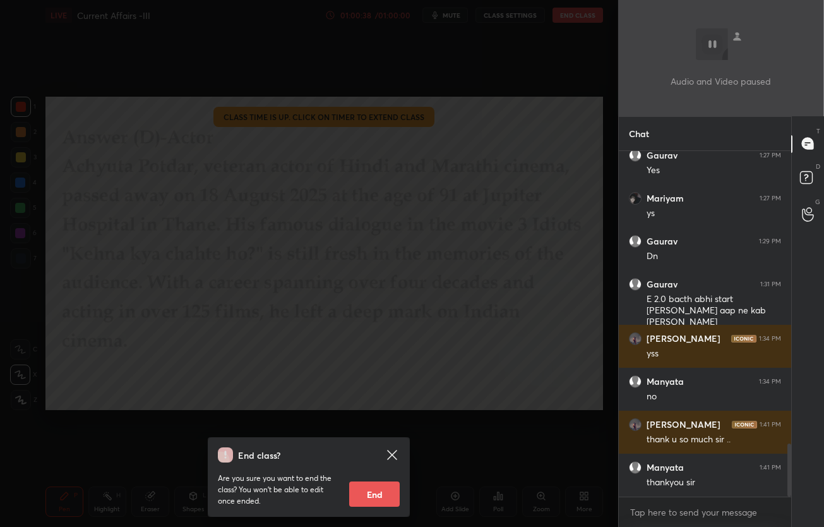
click at [392, 488] on button "End" at bounding box center [374, 493] width 51 height 25
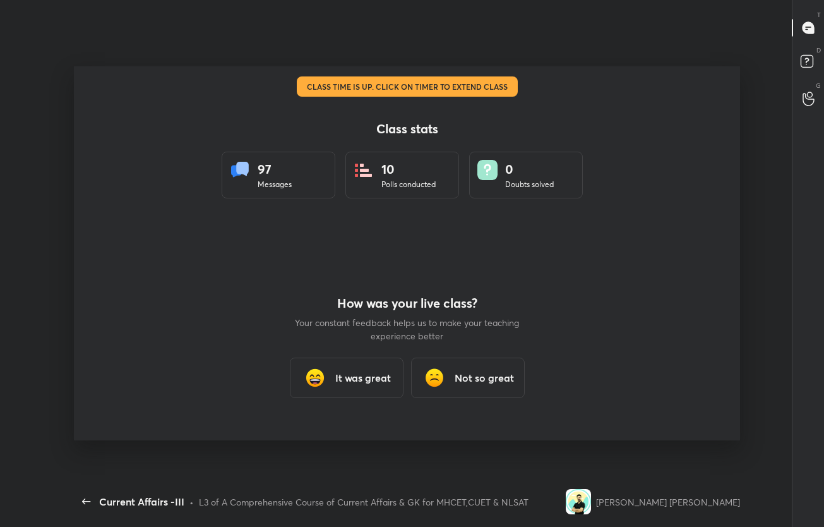
scroll to position [0, 0]
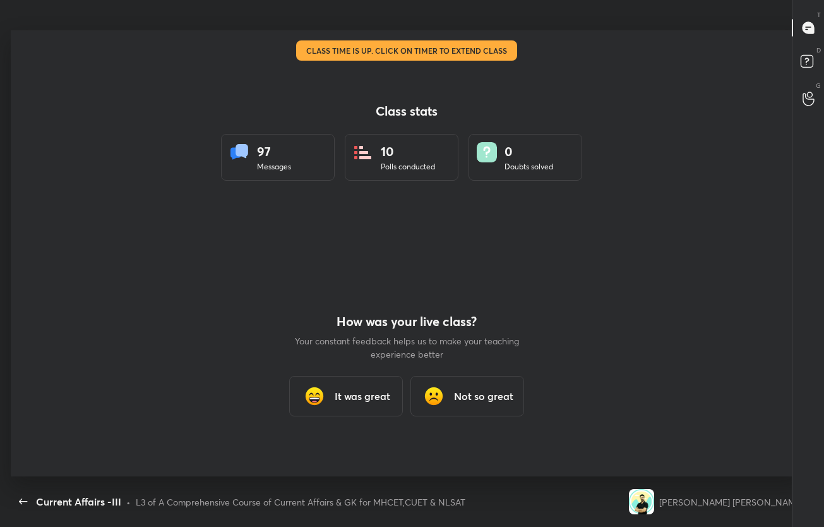
type textarea "x"
